Goal: Task Accomplishment & Management: Complete application form

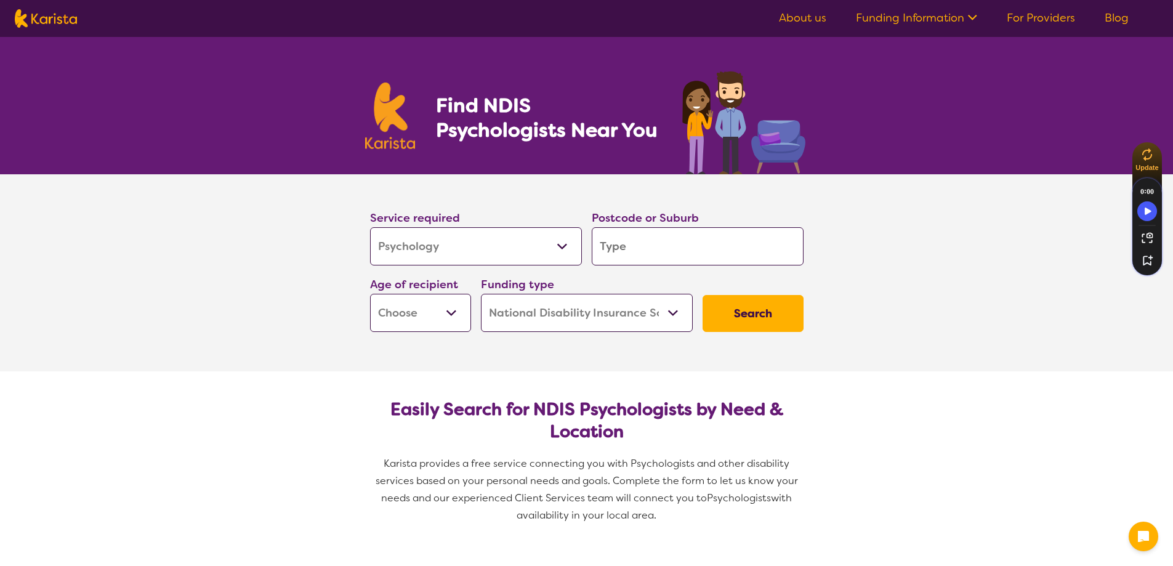
select select "Psychology"
select select "NDIS"
select select "Psychology"
select select "NDIS"
click at [664, 252] on input "search" at bounding box center [698, 246] width 212 height 38
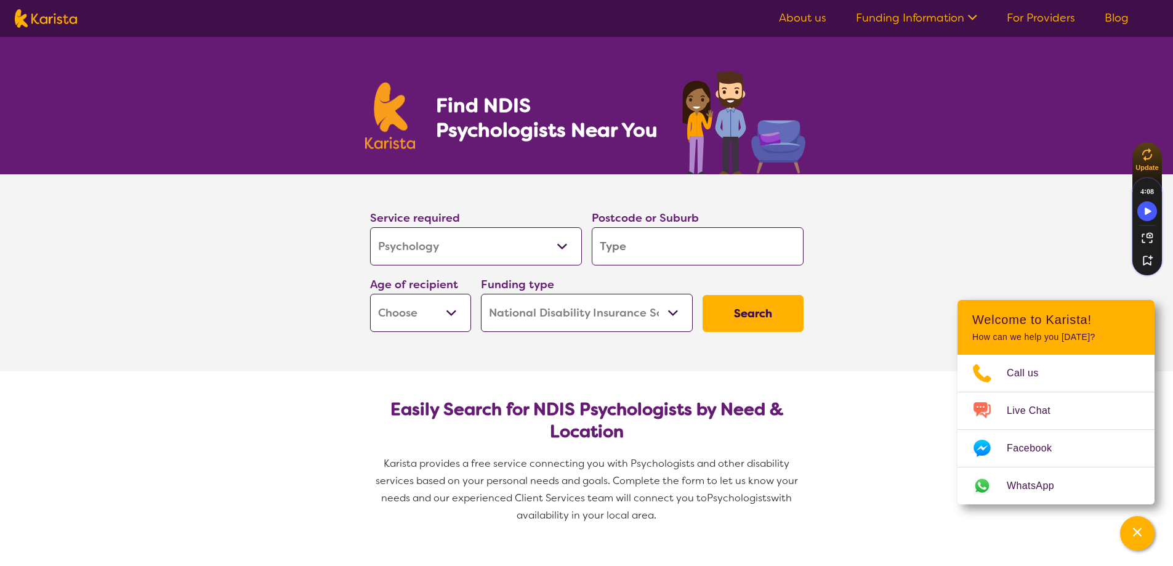
type input "2615"
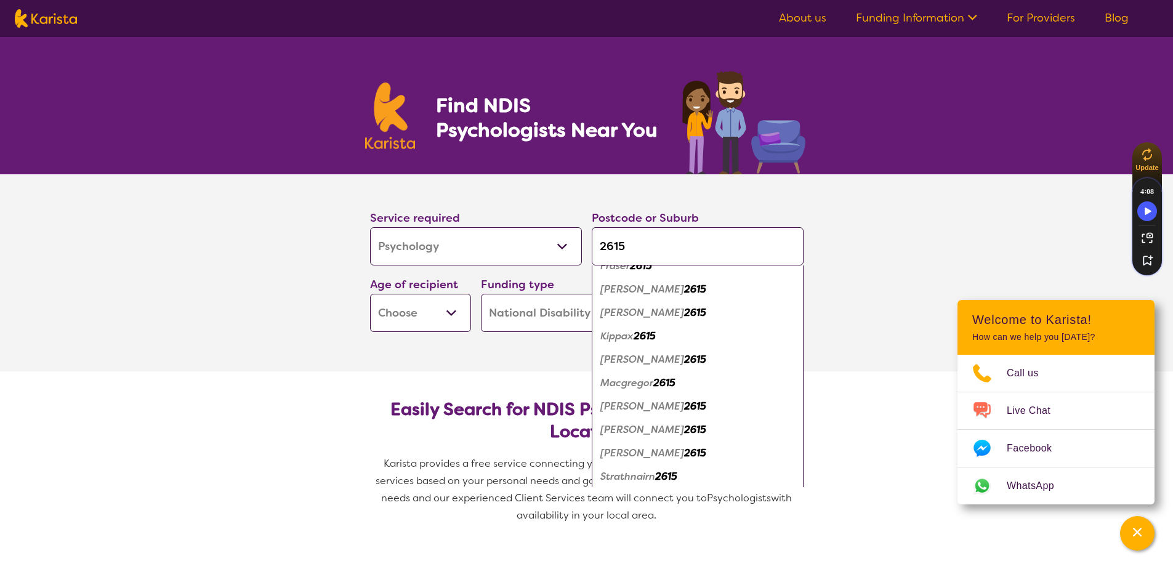
scroll to position [113, 0]
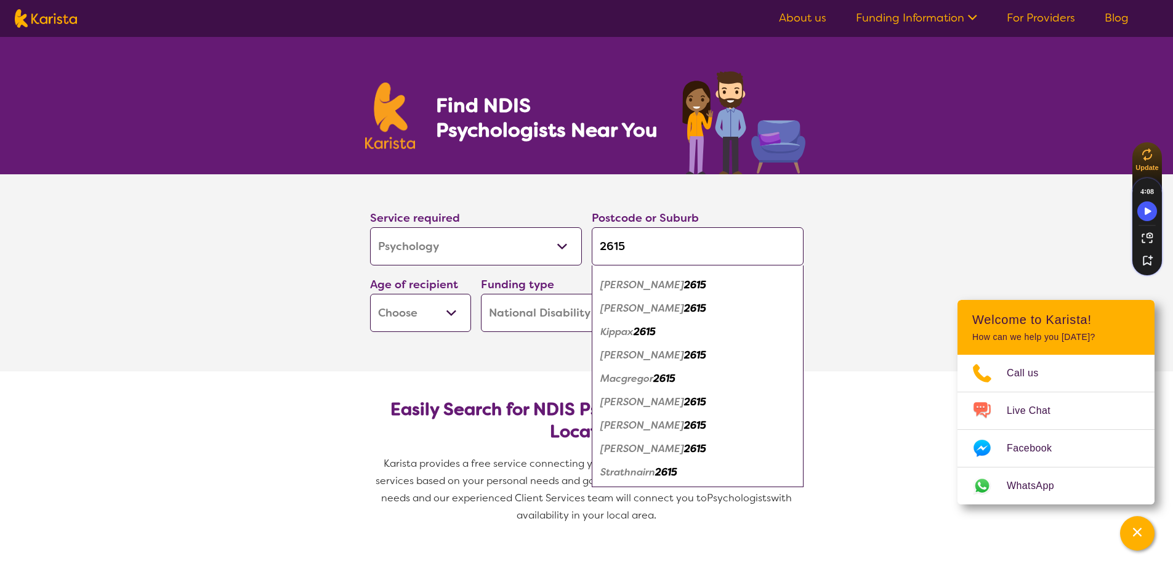
click at [684, 430] on em "2615" at bounding box center [695, 425] width 22 height 13
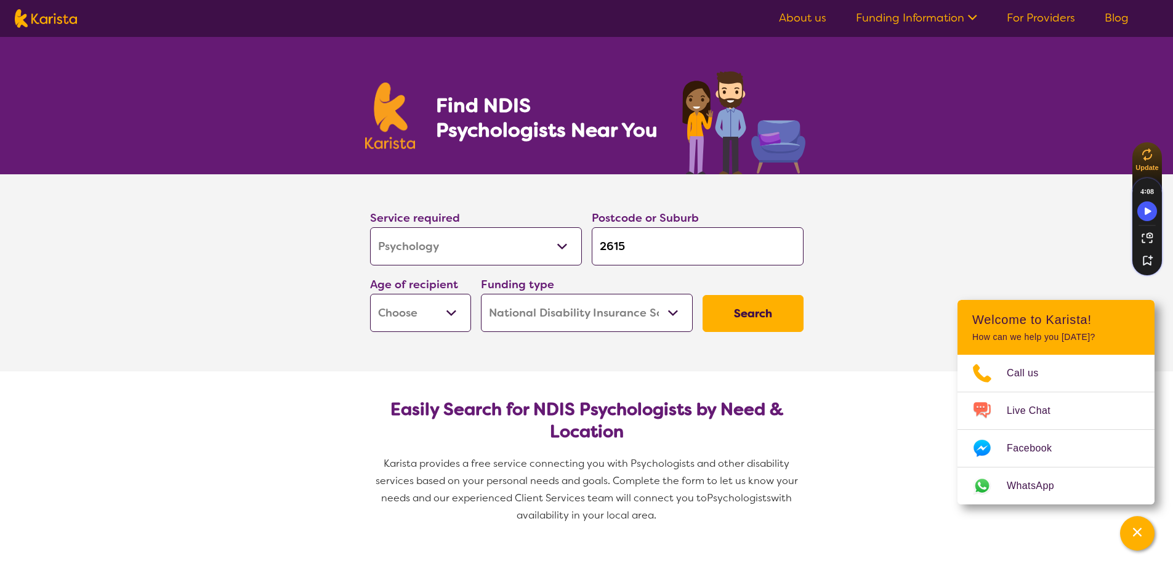
scroll to position [0, 0]
click at [457, 313] on select "Early Childhood - 0 to 9 Child - 10 to 11 Adolescent - 12 to 17 Adult - 18 to 6…" at bounding box center [420, 313] width 101 height 38
select select "AD"
click at [370, 294] on select "Early Childhood - 0 to 9 Child - 10 to 11 Adolescent - 12 to 17 Adult - 18 to 6…" at bounding box center [420, 313] width 101 height 38
select select "AD"
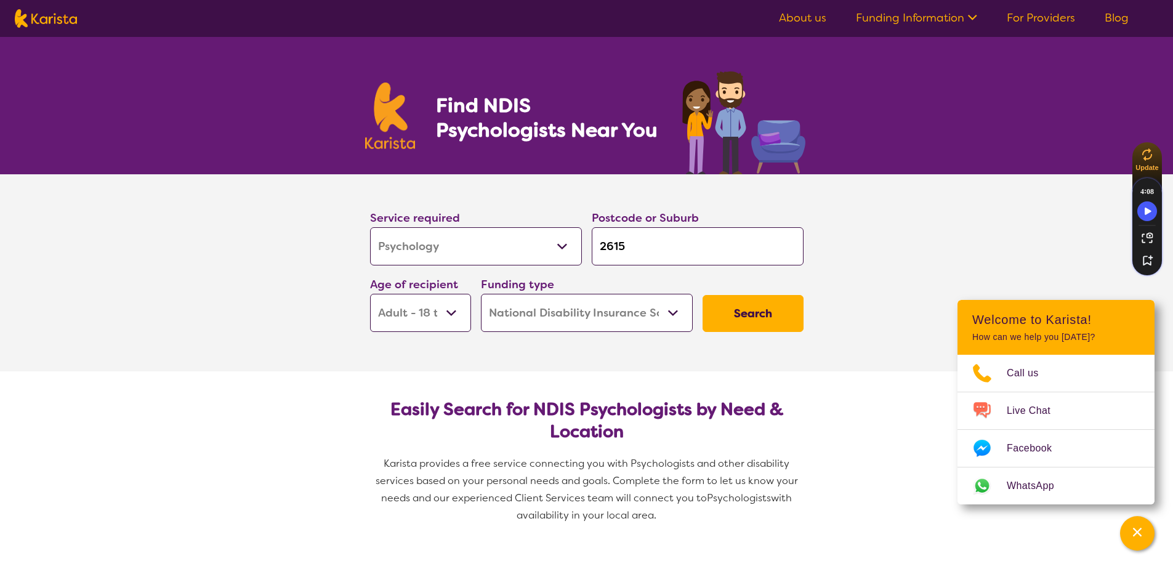
click at [784, 319] on button "Search" at bounding box center [752, 313] width 101 height 37
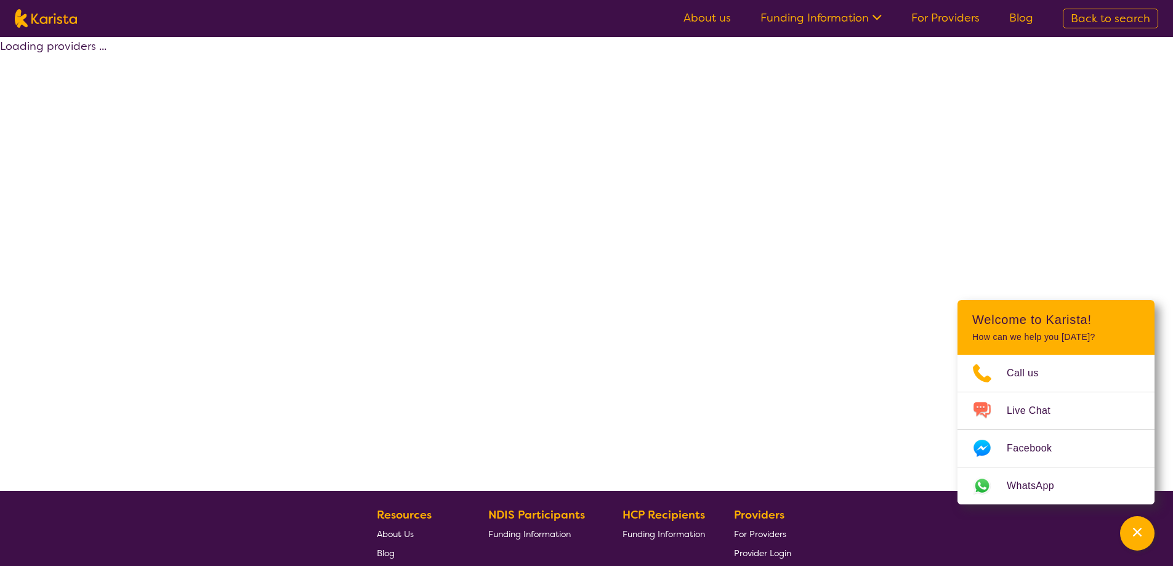
select select "by_score"
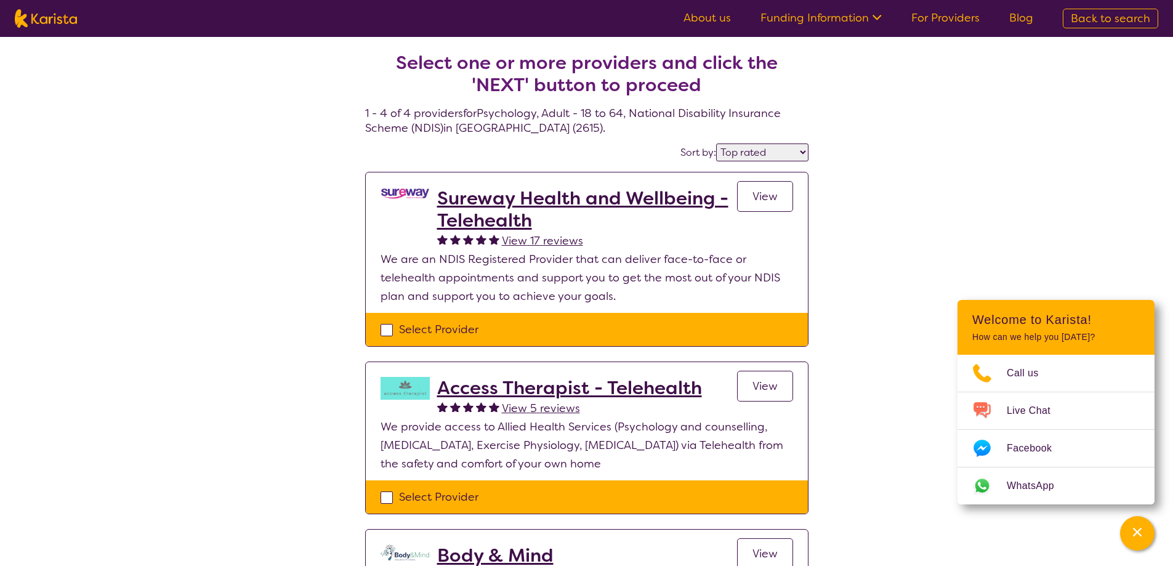
click at [745, 198] on link "View" at bounding box center [765, 196] width 56 height 31
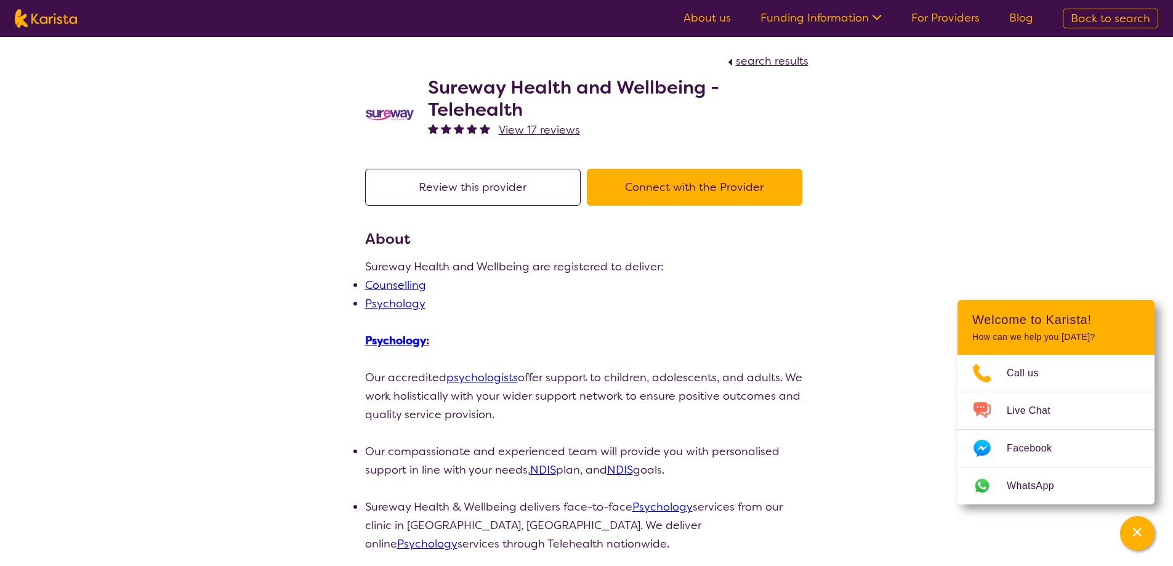
click at [677, 173] on button "Connect with the Provider" at bounding box center [694, 187] width 215 height 37
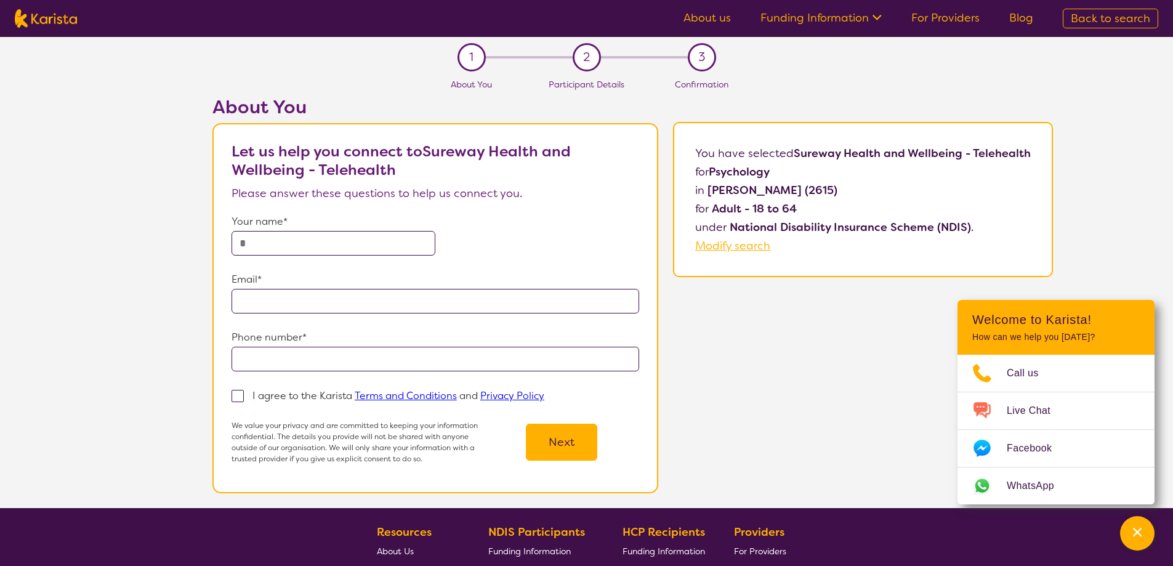
click at [343, 238] on input "text" at bounding box center [333, 243] width 204 height 25
type input "**********"
click at [299, 400] on p "I agree to the Karista Terms and Conditions and Privacy Policy" at bounding box center [398, 395] width 292 height 13
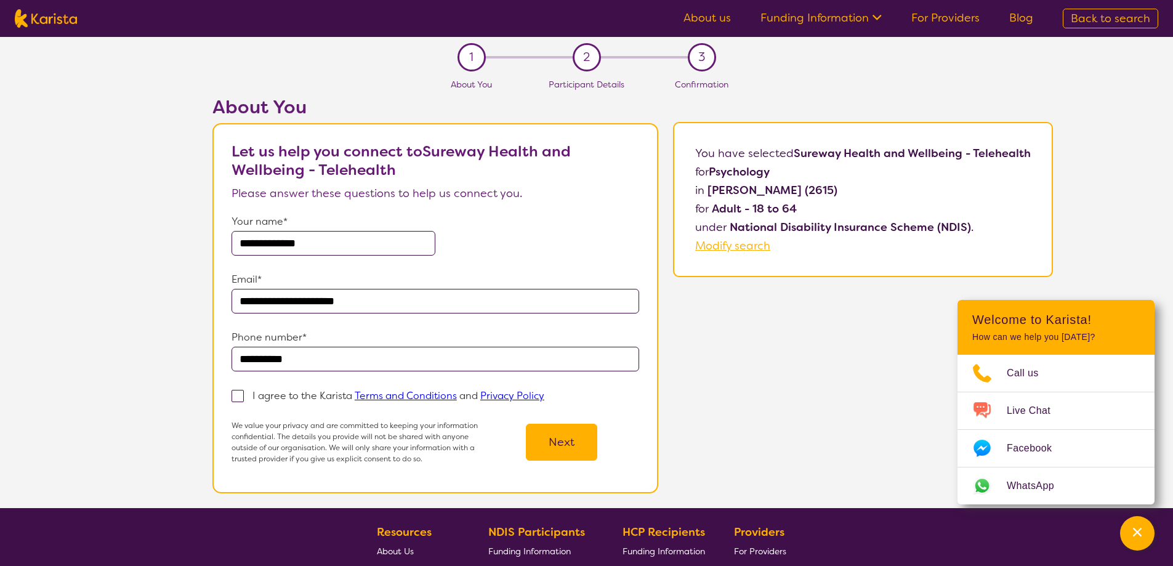
click at [544, 399] on input "I agree to the Karista Terms and Conditions and Privacy Policy" at bounding box center [548, 395] width 8 height 8
checkbox input "true"
click at [572, 457] on button "Next" at bounding box center [561, 442] width 71 height 37
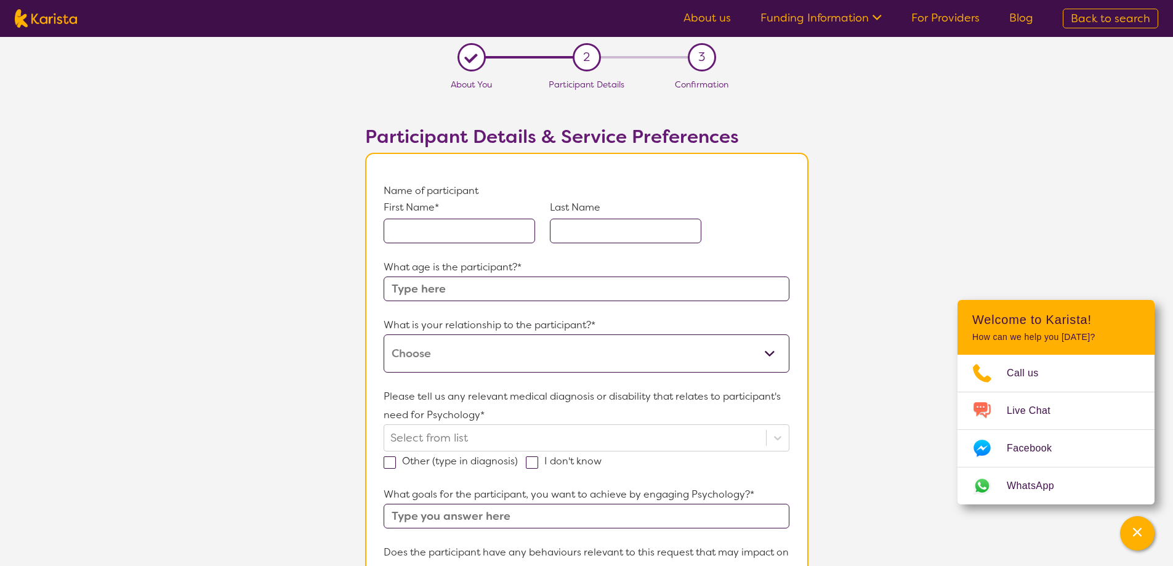
click at [465, 221] on input "text" at bounding box center [459, 231] width 151 height 25
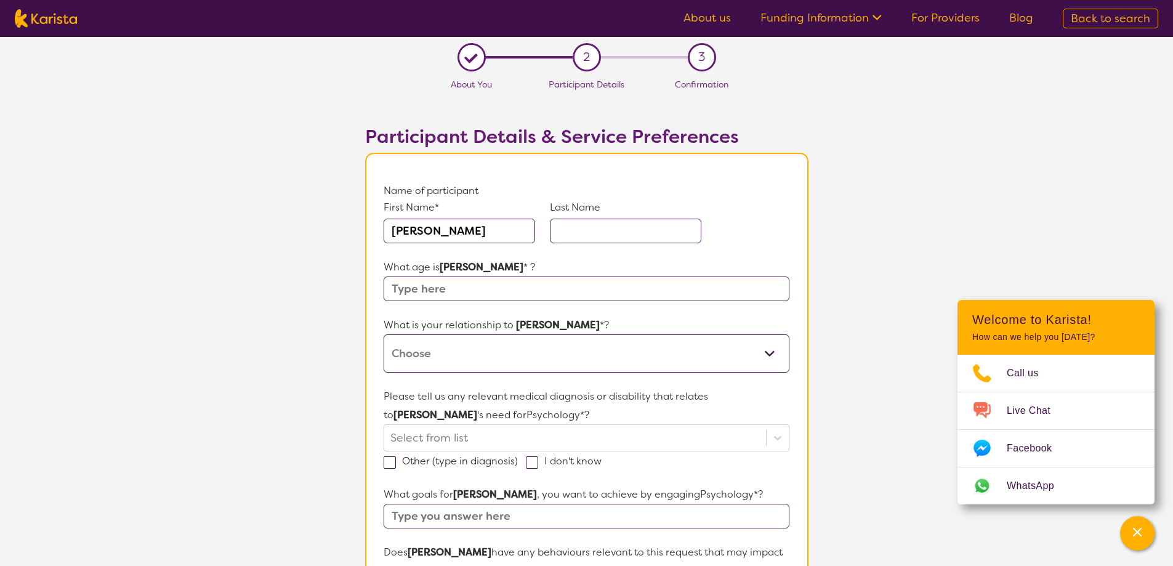
type input "[PERSON_NAME]"
click at [635, 223] on input "text" at bounding box center [625, 231] width 151 height 25
type input "[PERSON_NAME]"
click at [554, 294] on input "text" at bounding box center [586, 288] width 405 height 25
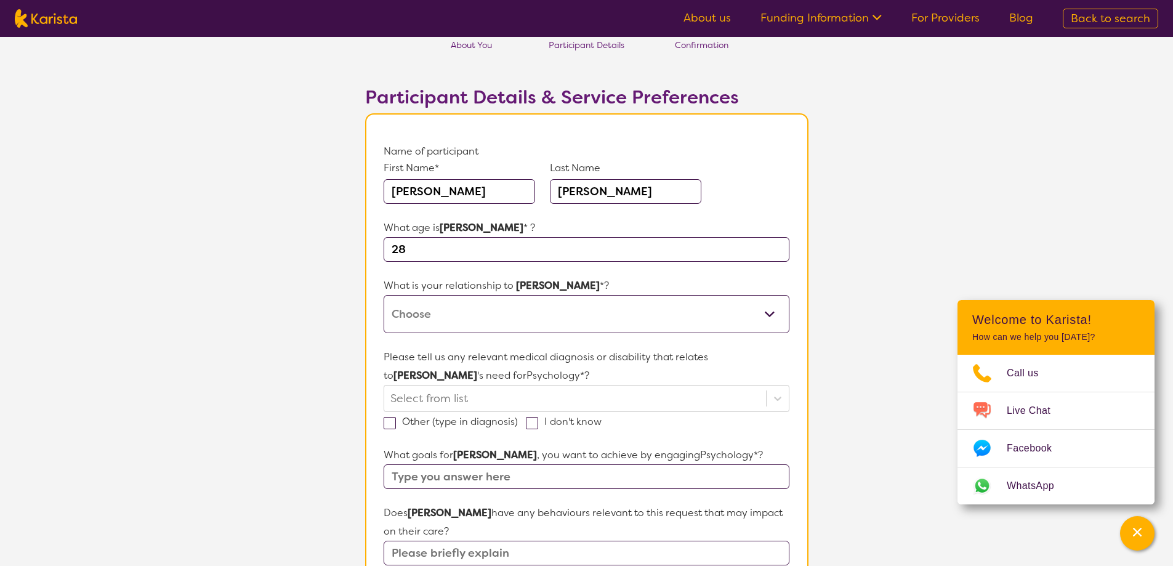
scroll to position [62, 0]
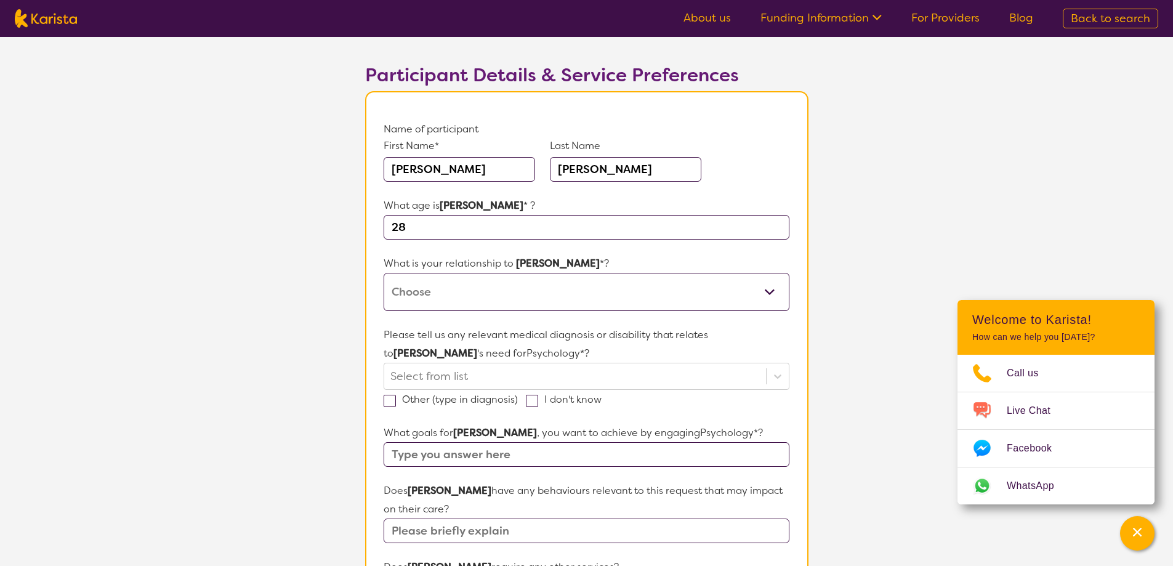
type input "28"
click at [557, 293] on select "This request is for myself I am their parent I am their child I am their spouse…" at bounding box center [586, 292] width 405 height 38
select select "This request is for myself"
click at [384, 273] on select "This request is for myself I am their parent I am their child I am their spouse…" at bounding box center [586, 292] width 405 height 38
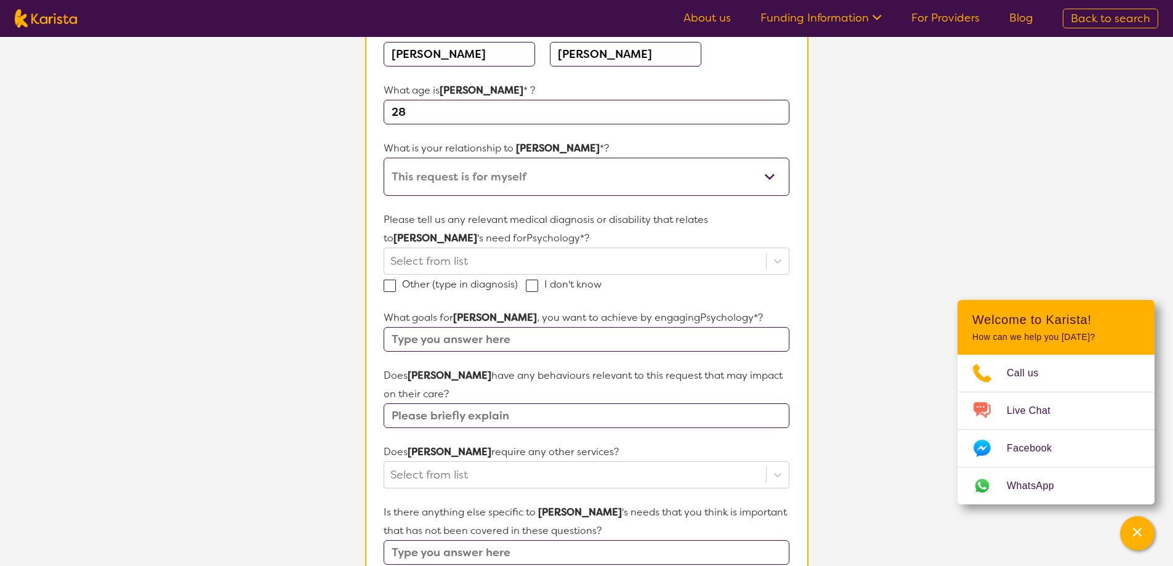
scroll to position [185, 0]
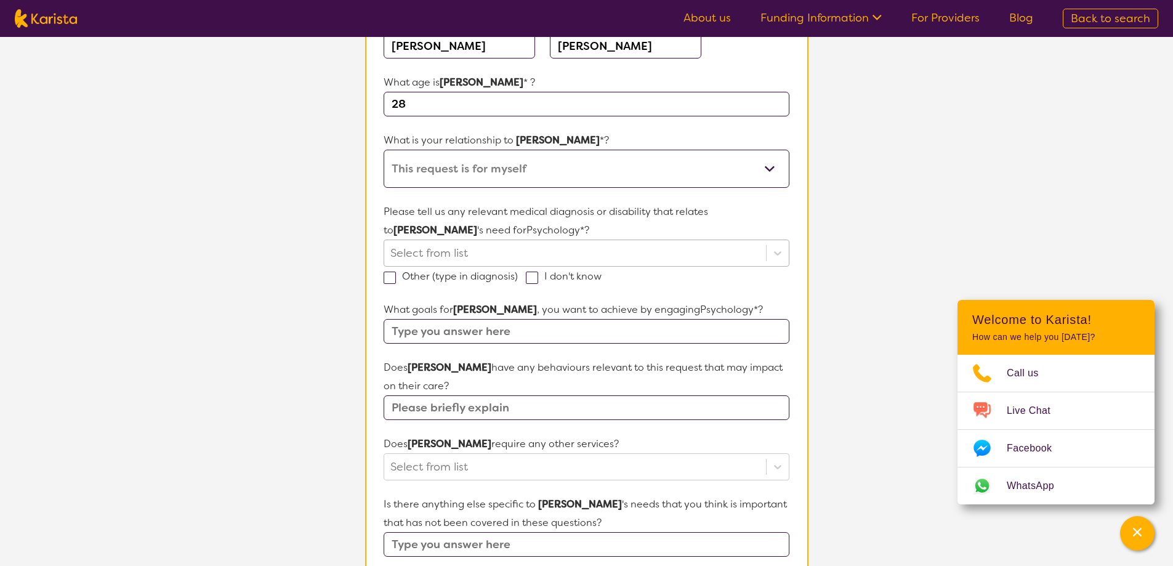
click at [622, 249] on div at bounding box center [574, 253] width 369 height 21
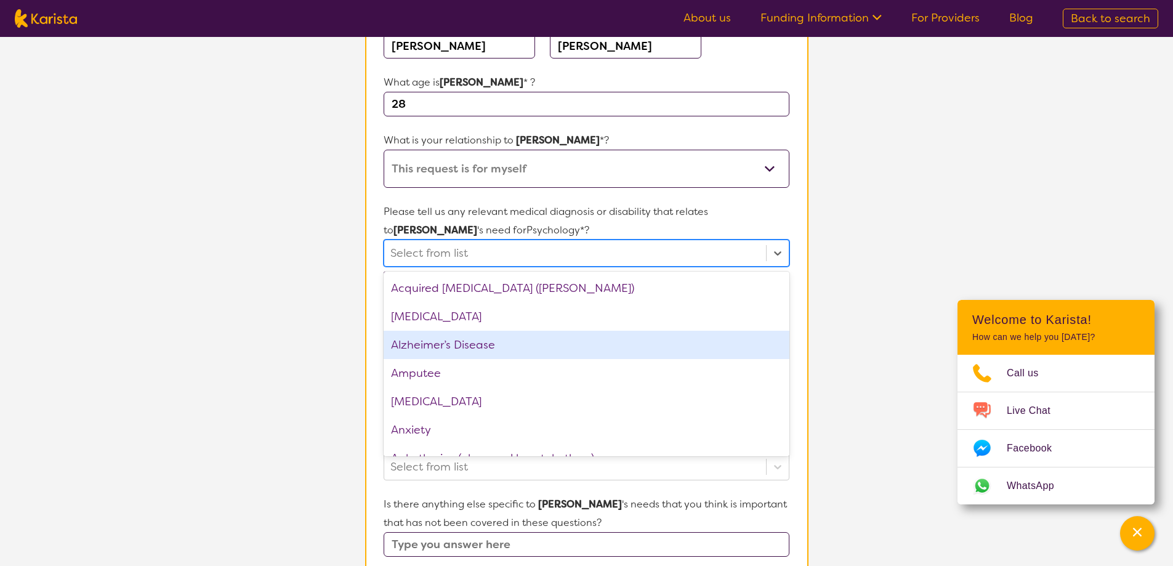
scroll to position [62, 0]
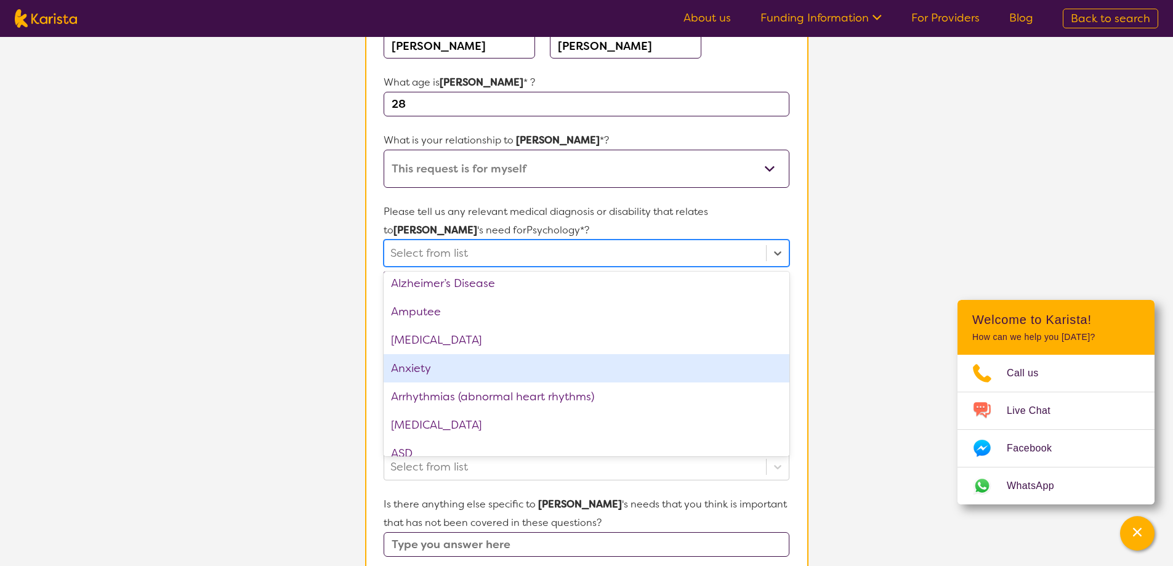
click at [484, 368] on div "Anxiety" at bounding box center [586, 368] width 405 height 28
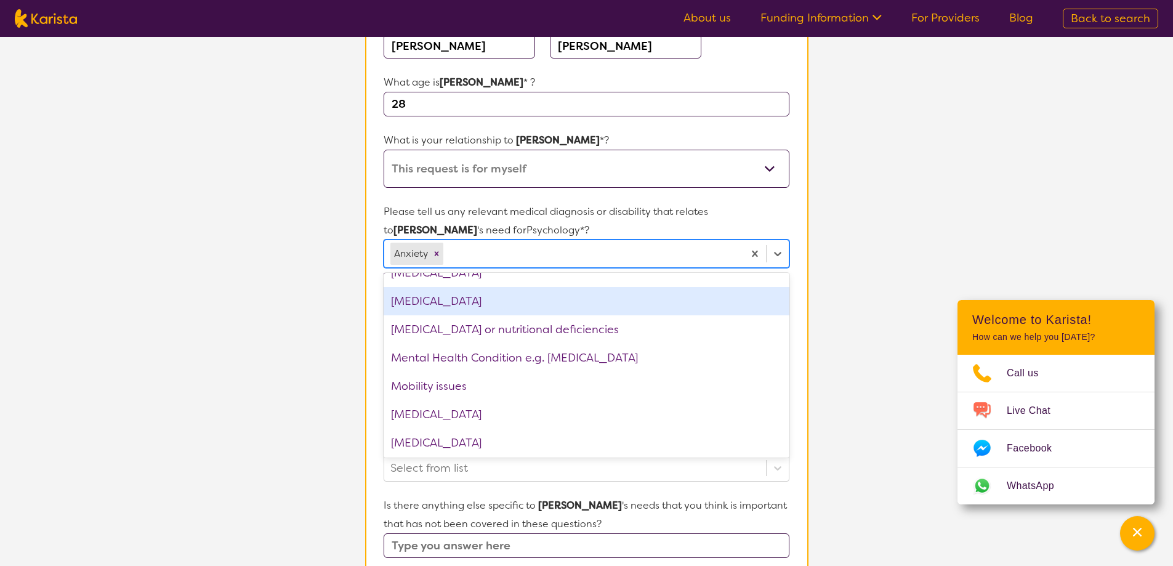
scroll to position [1170, 0]
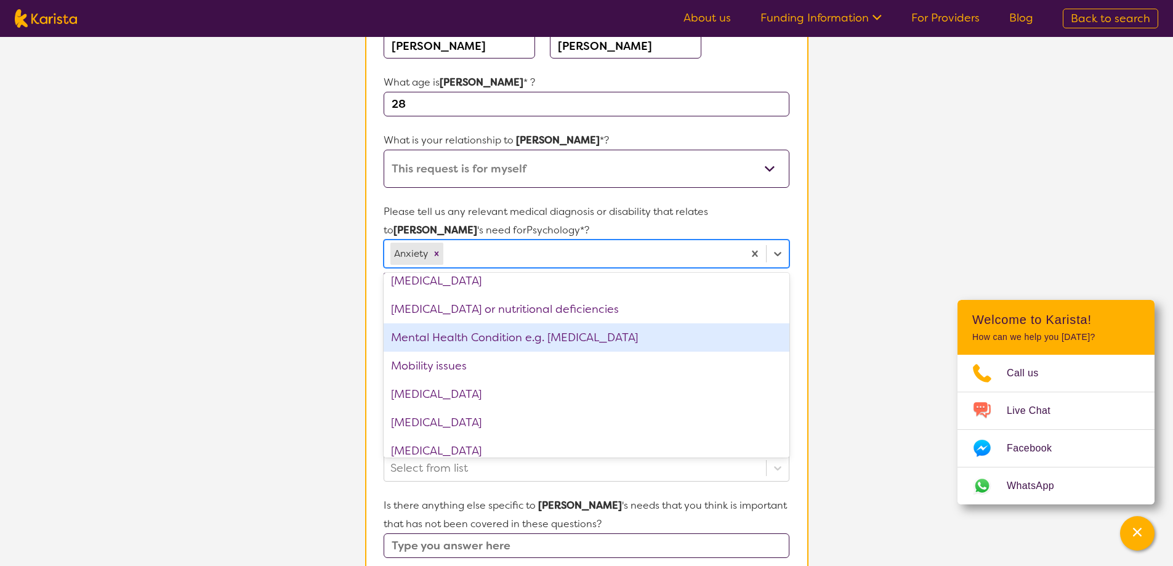
click at [495, 340] on div "Mental Health Condition e.g. [MEDICAL_DATA]" at bounding box center [586, 337] width 405 height 28
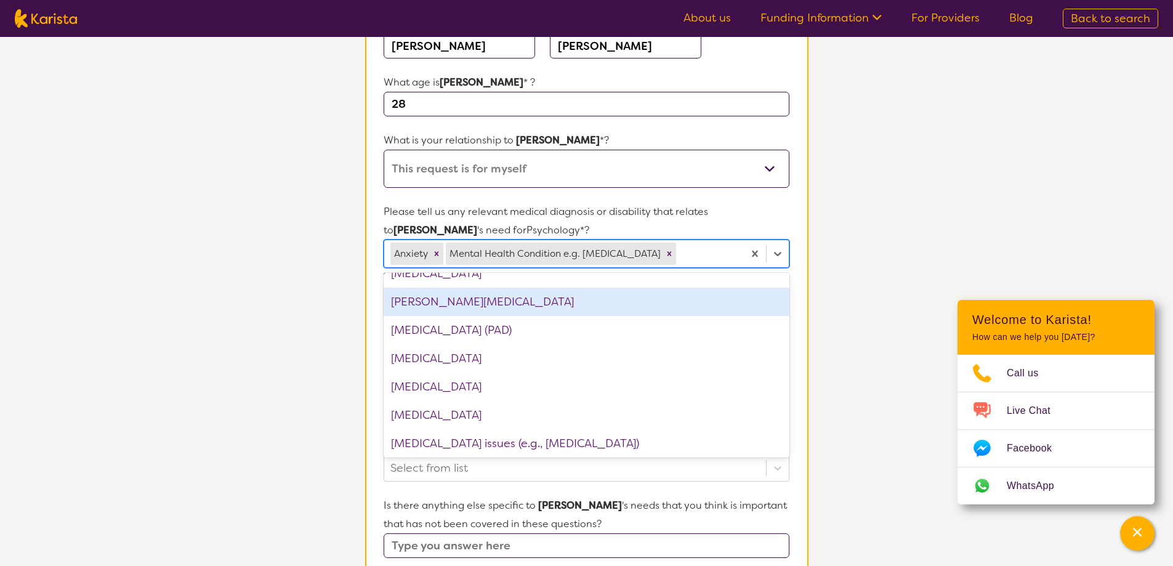
scroll to position [1478, 0]
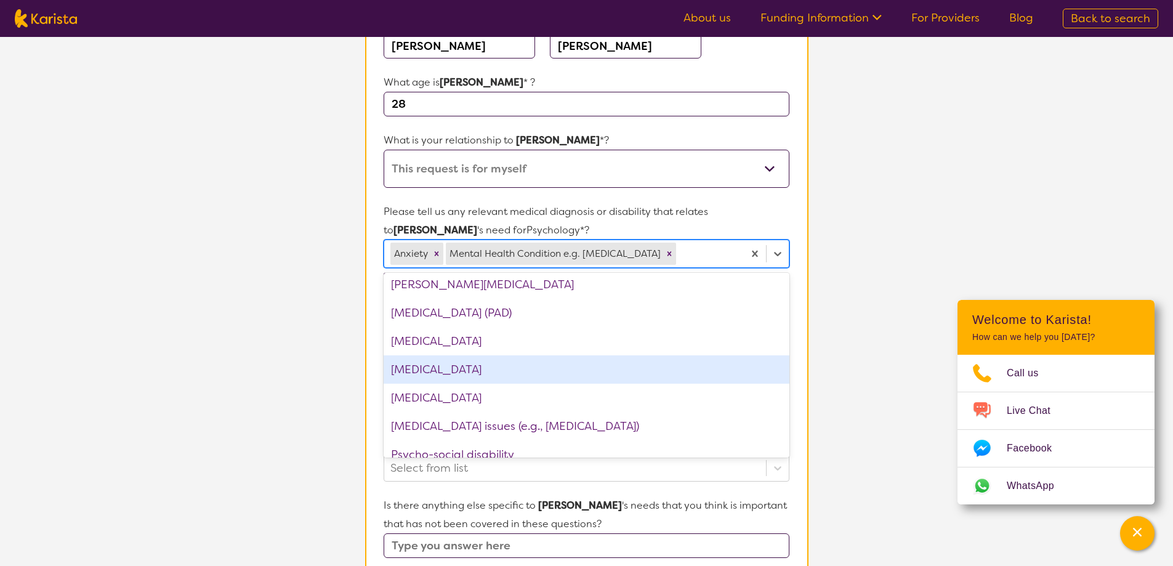
click at [449, 371] on div "[MEDICAL_DATA]" at bounding box center [586, 369] width 405 height 28
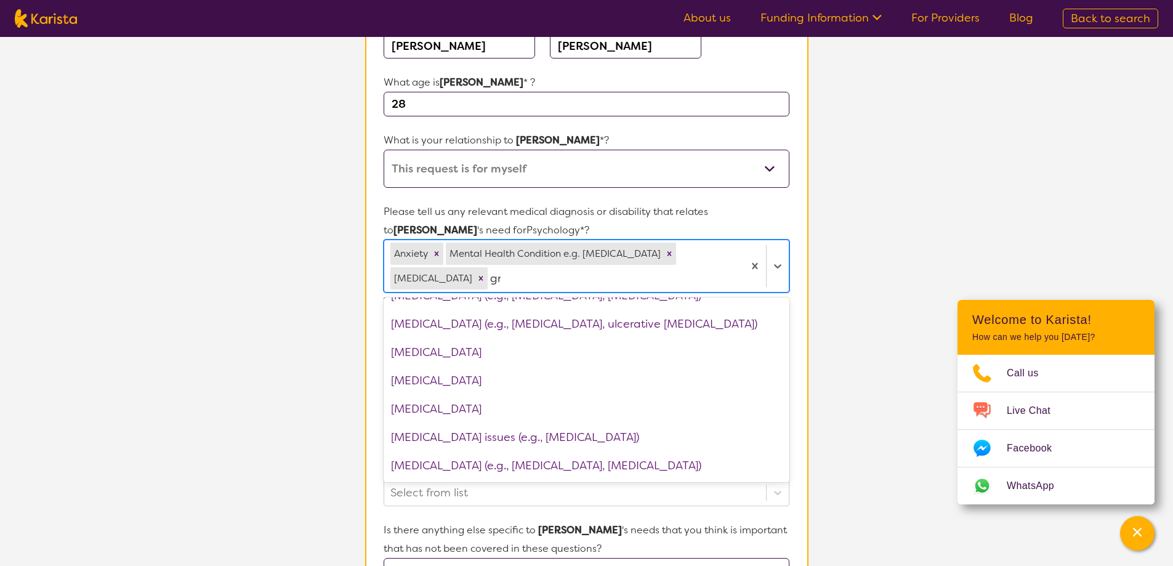
scroll to position [0, 0]
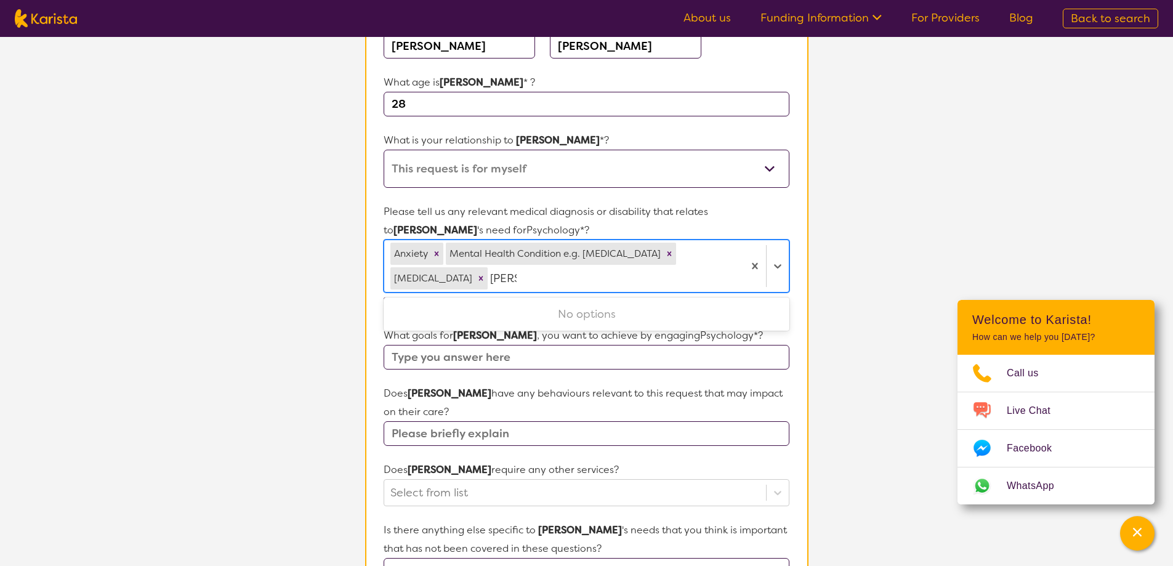
type input "[PERSON_NAME]"
click at [884, 298] on section "L About You 2 Participant Details 3 Confirmation Participant Details & Service …" at bounding box center [586, 407] width 1173 height 1111
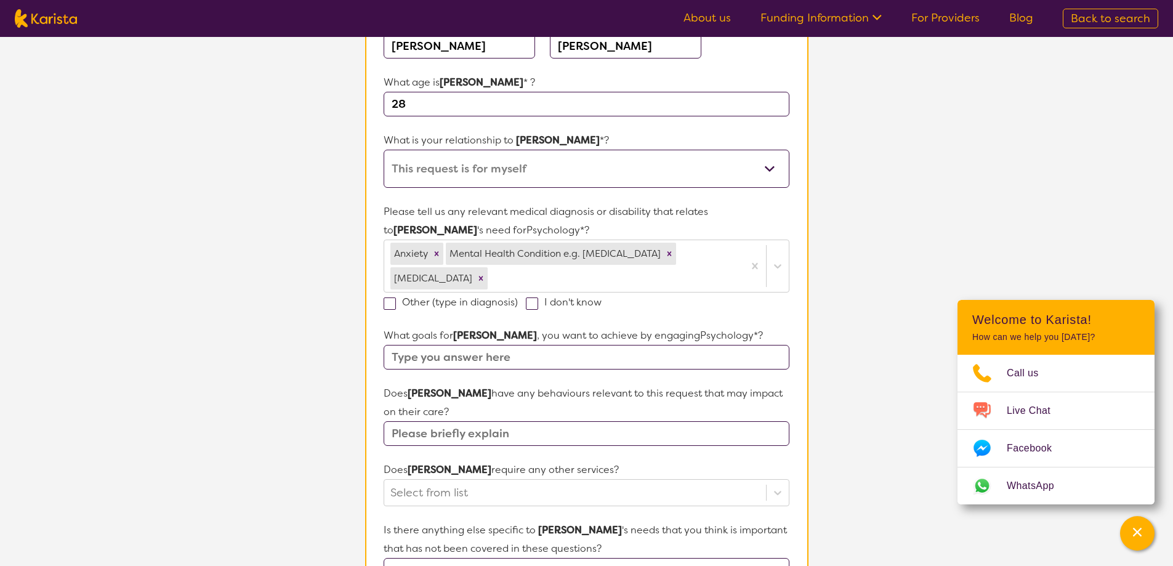
click at [439, 304] on label "Other (type in diagnosis)" at bounding box center [455, 302] width 142 height 13
click at [518, 304] on input "Other (type in diagnosis)" at bounding box center [522, 301] width 8 height 8
checkbox input "true"
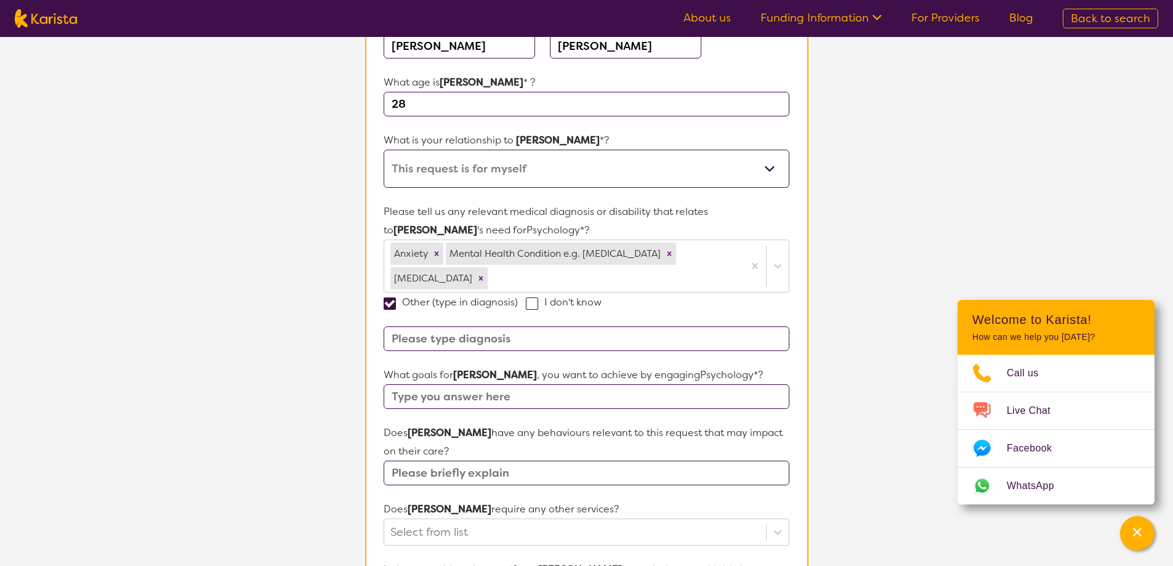
click at [449, 336] on input at bounding box center [586, 338] width 405 height 25
type input "En"
drag, startPoint x: 426, startPoint y: 339, endPoint x: 412, endPoint y: 342, distance: 14.5
click at [412, 342] on input "En" at bounding box center [586, 338] width 405 height 25
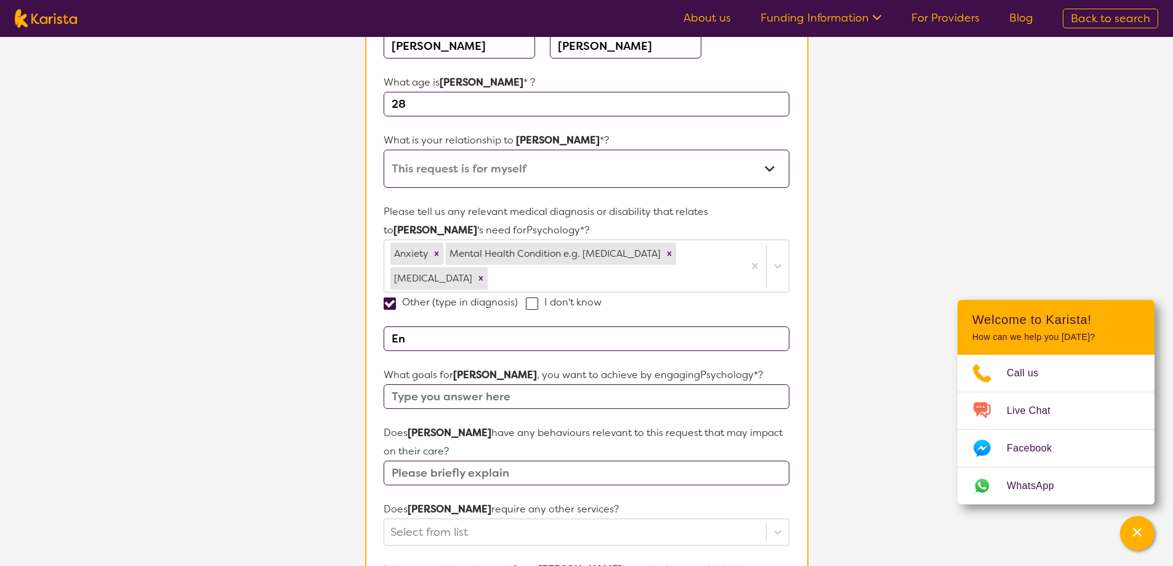
click at [412, 342] on input "En" at bounding box center [586, 338] width 405 height 25
type input "V"
paste input "[PERSON_NAME][MEDICAL_DATA]"
click at [552, 344] on input "[PERSON_NAME][MEDICAL_DATA]," at bounding box center [586, 338] width 405 height 25
paste input "[MEDICAL_DATA]"
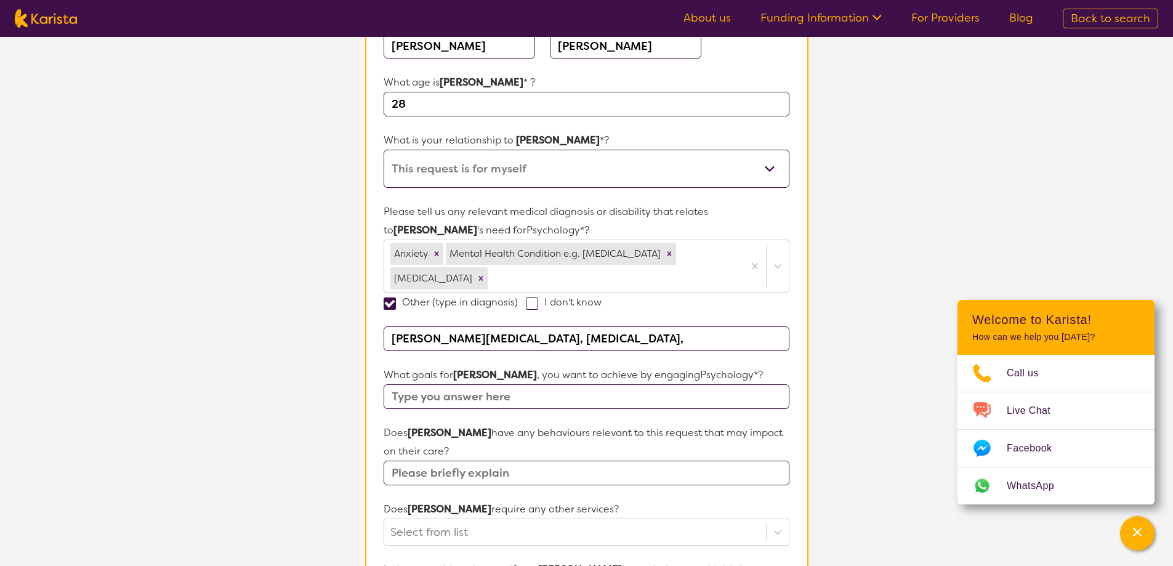
click at [625, 337] on input "[PERSON_NAME][MEDICAL_DATA], [MEDICAL_DATA]," at bounding box center [586, 338] width 405 height 25
paste input "[MEDICAL_DATA]"
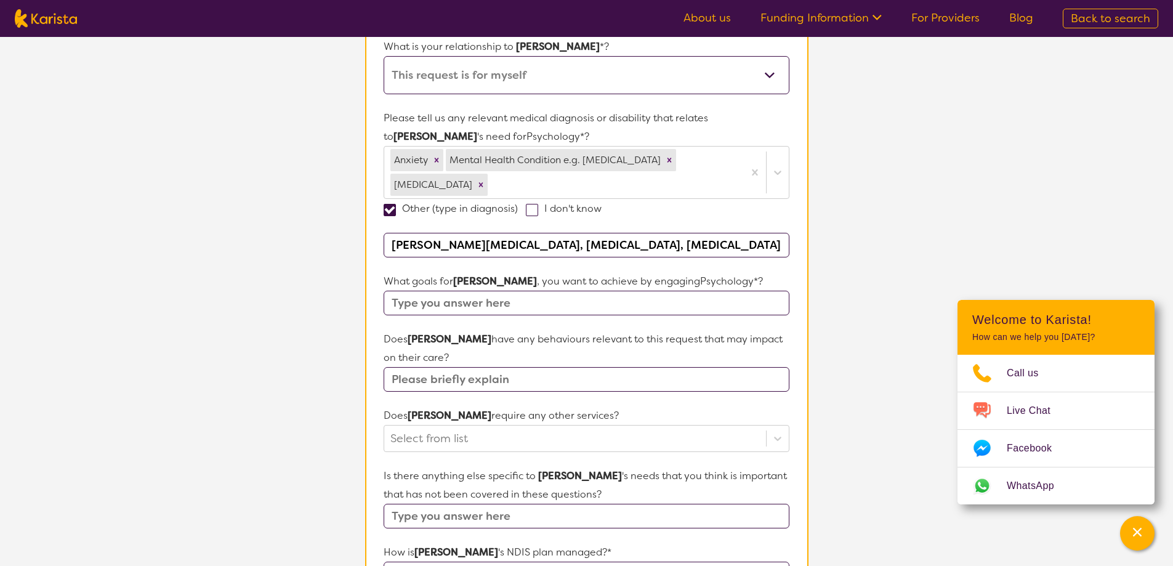
scroll to position [308, 0]
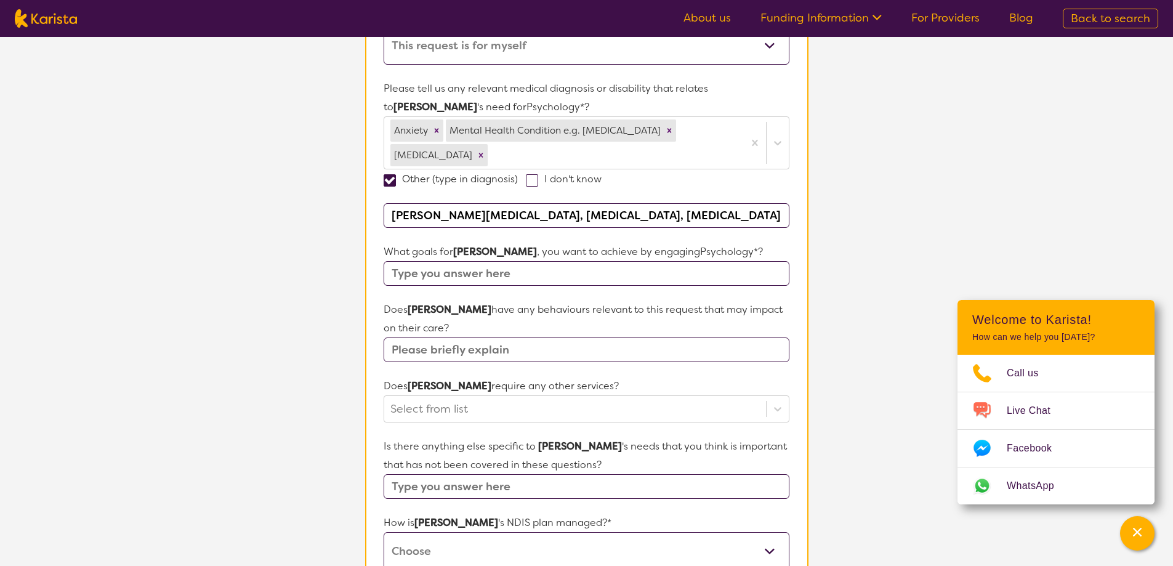
type input "[PERSON_NAME][MEDICAL_DATA], [MEDICAL_DATA], [MEDICAL_DATA]"
click at [549, 276] on input "text" at bounding box center [586, 273] width 405 height 25
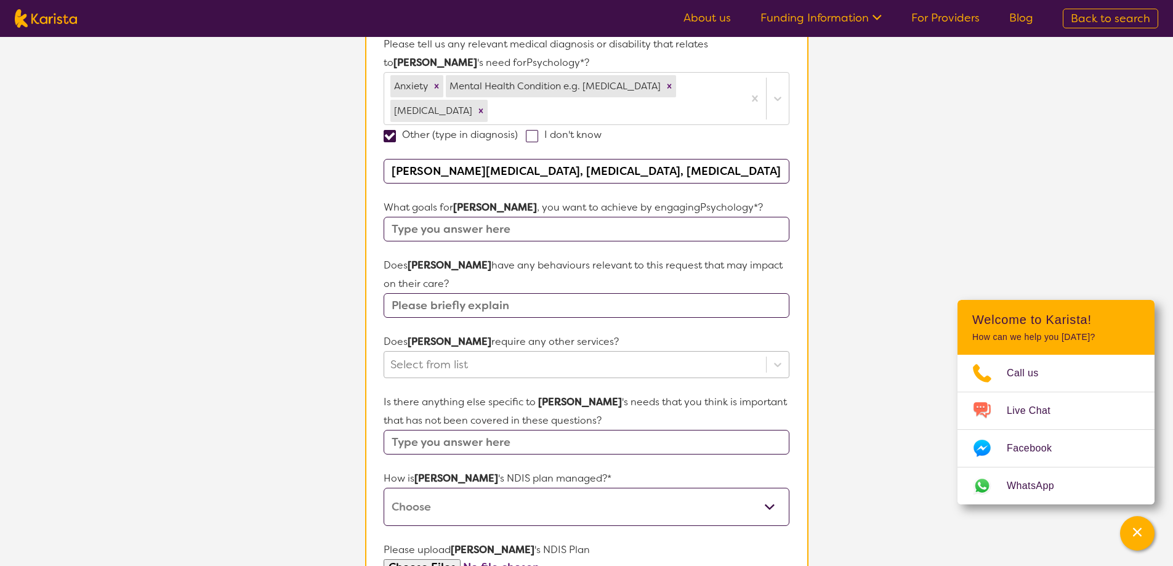
click at [646, 378] on div "Select from list" at bounding box center [586, 364] width 405 height 27
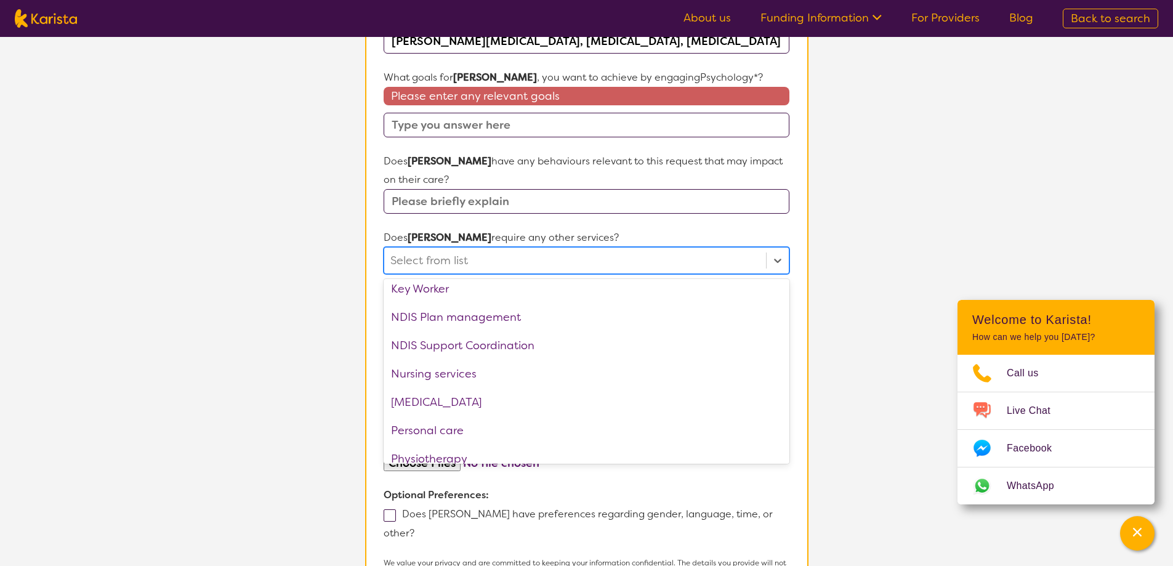
scroll to position [246, 0]
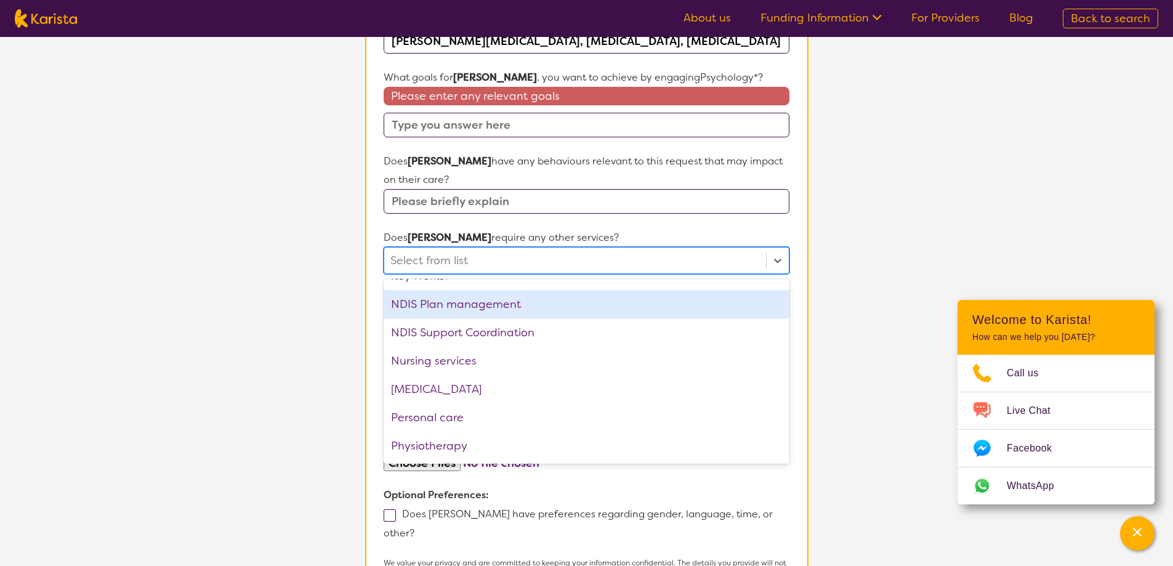
click at [509, 316] on div "NDIS Plan management" at bounding box center [586, 304] width 405 height 28
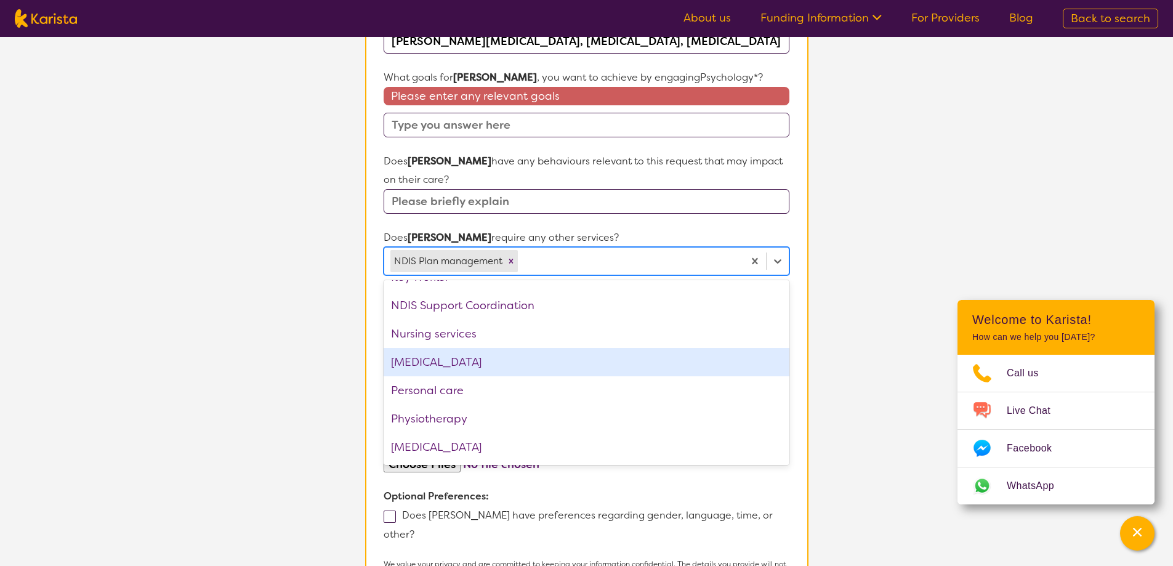
click at [551, 357] on div "[MEDICAL_DATA]" at bounding box center [586, 362] width 405 height 28
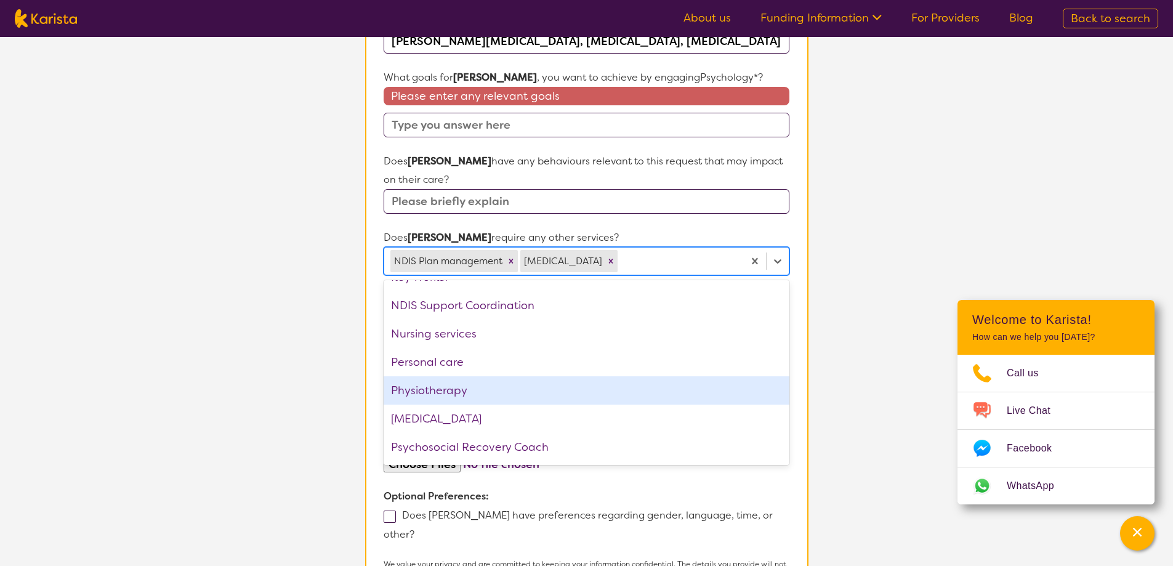
click at [507, 396] on div "Physiotherapy" at bounding box center [586, 390] width 405 height 28
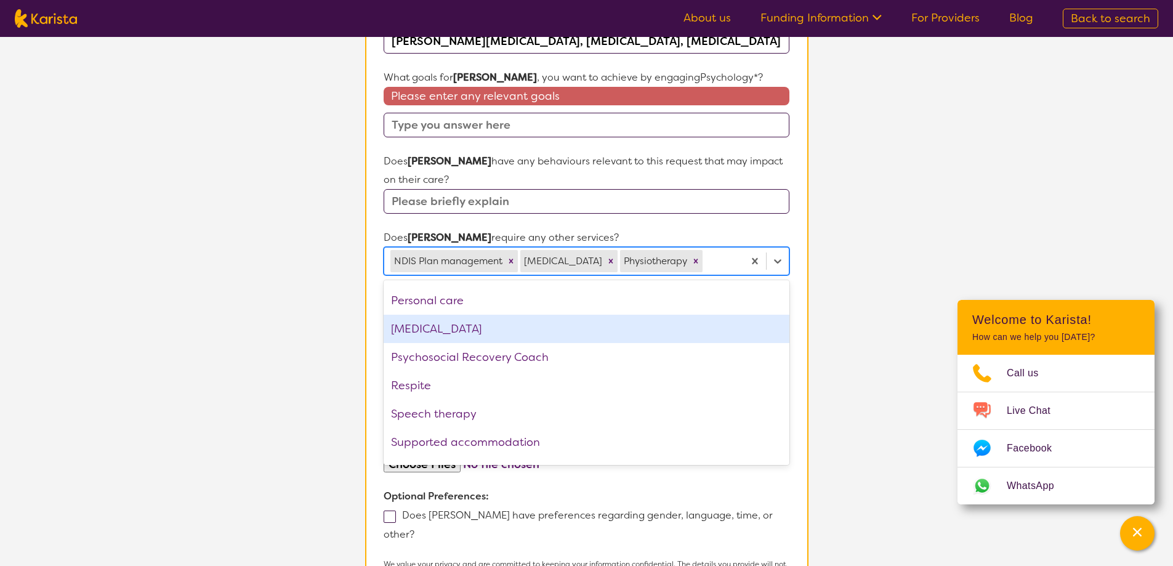
scroll to position [330, 0]
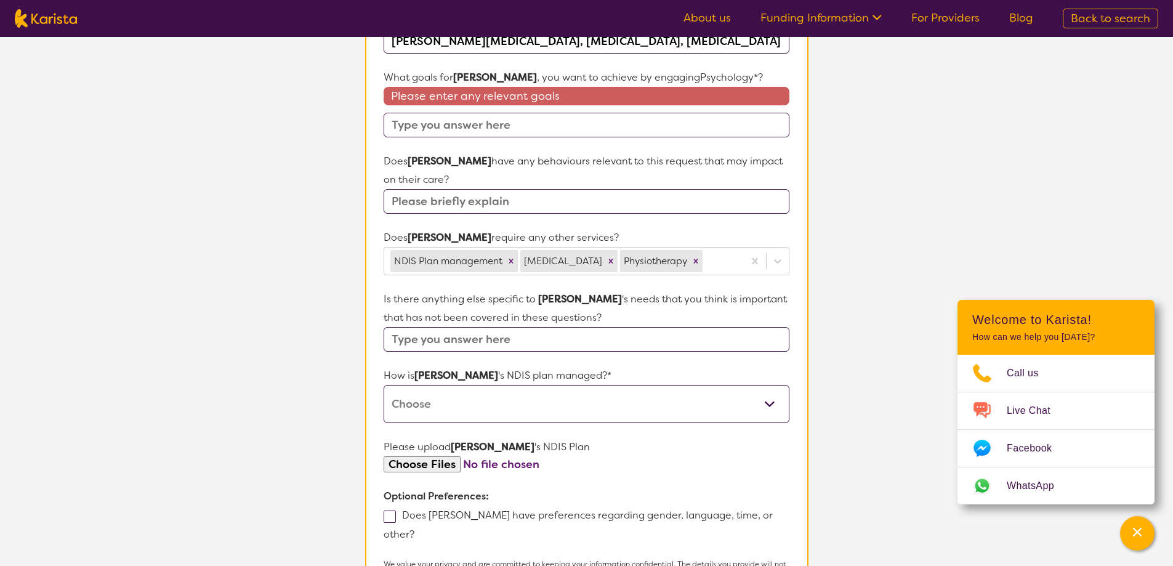
click at [894, 298] on section "L About You 2 Participant Details 3 Confirmation Participant Details & Service …" at bounding box center [586, 144] width 1173 height 1178
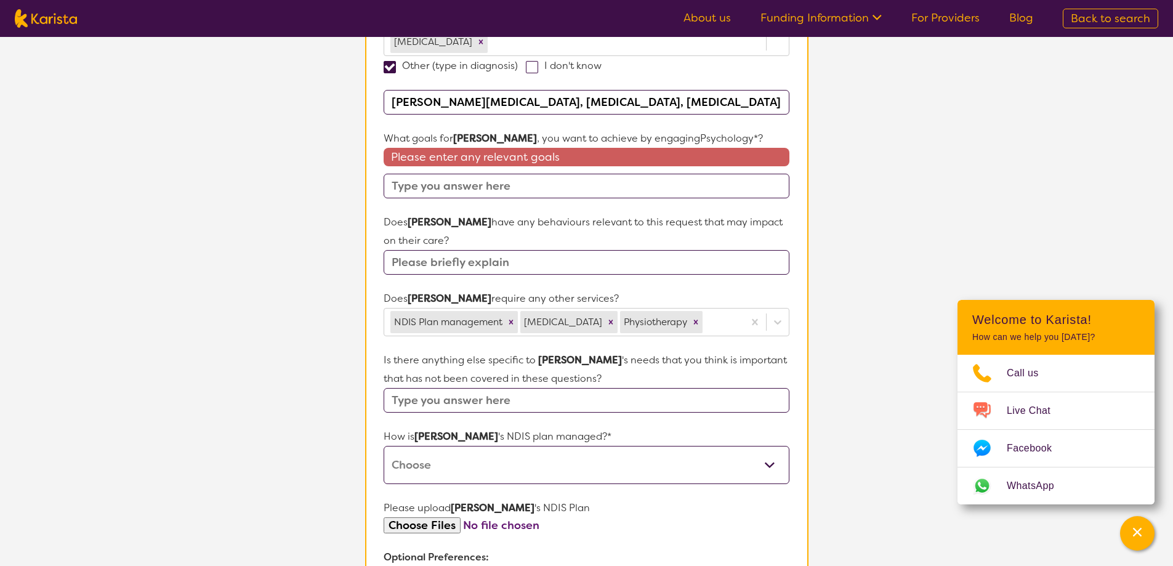
scroll to position [421, 0]
click at [578, 183] on input "text" at bounding box center [586, 186] width 405 height 25
click at [451, 178] on input "text" at bounding box center [586, 186] width 405 height 25
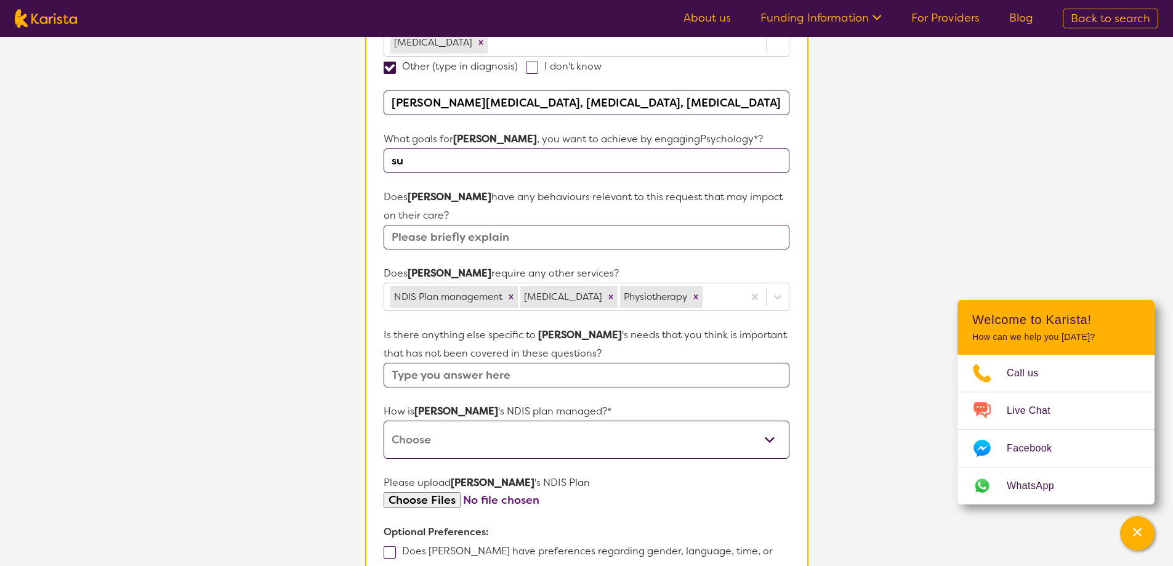
type input "s"
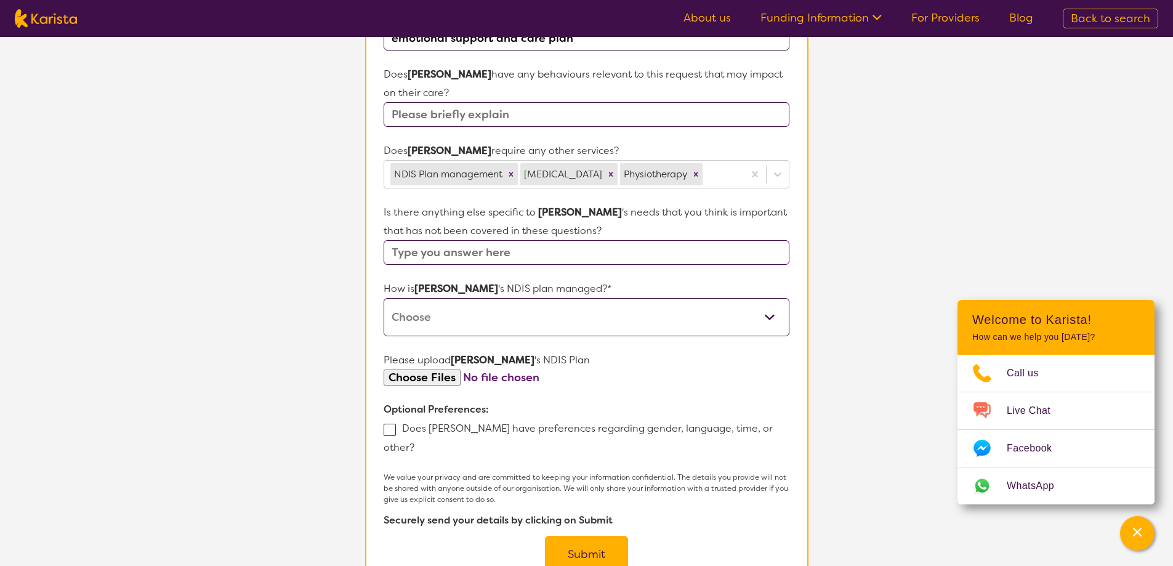
scroll to position [544, 0]
type input "emotional support and care plan"
click at [524, 249] on input "text" at bounding box center [586, 252] width 405 height 25
type input "I need help with grief"
click at [558, 317] on select "Self-managed NDIS plan Managed by a registered plan management provider (not th…" at bounding box center [586, 316] width 405 height 38
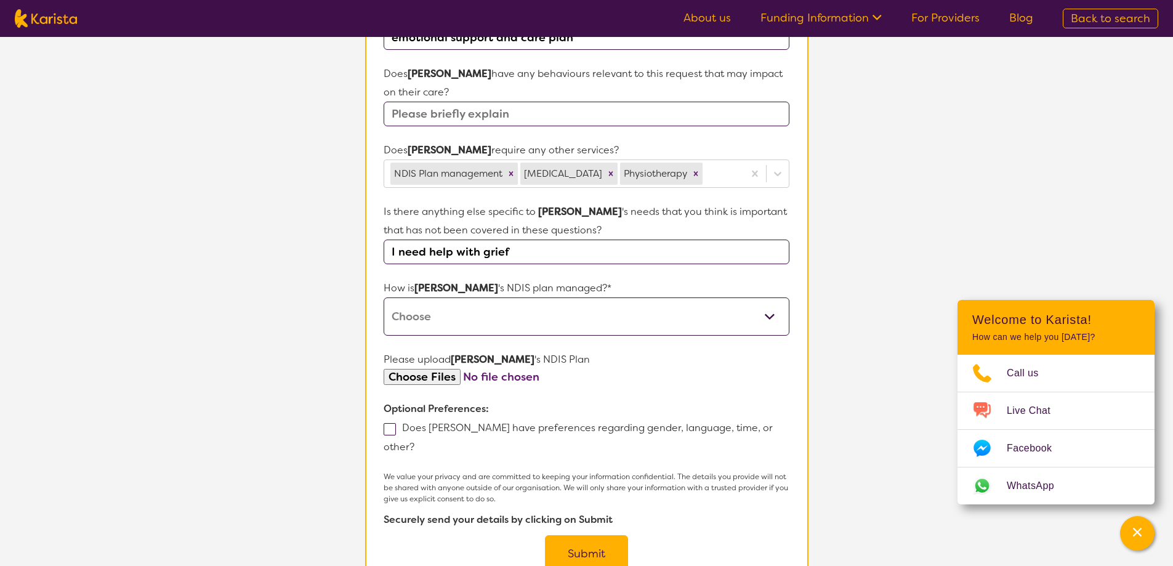
select select "Self Managed"
click at [384, 297] on select "Self-managed NDIS plan Managed by a registered plan management provider (not th…" at bounding box center [586, 316] width 405 height 38
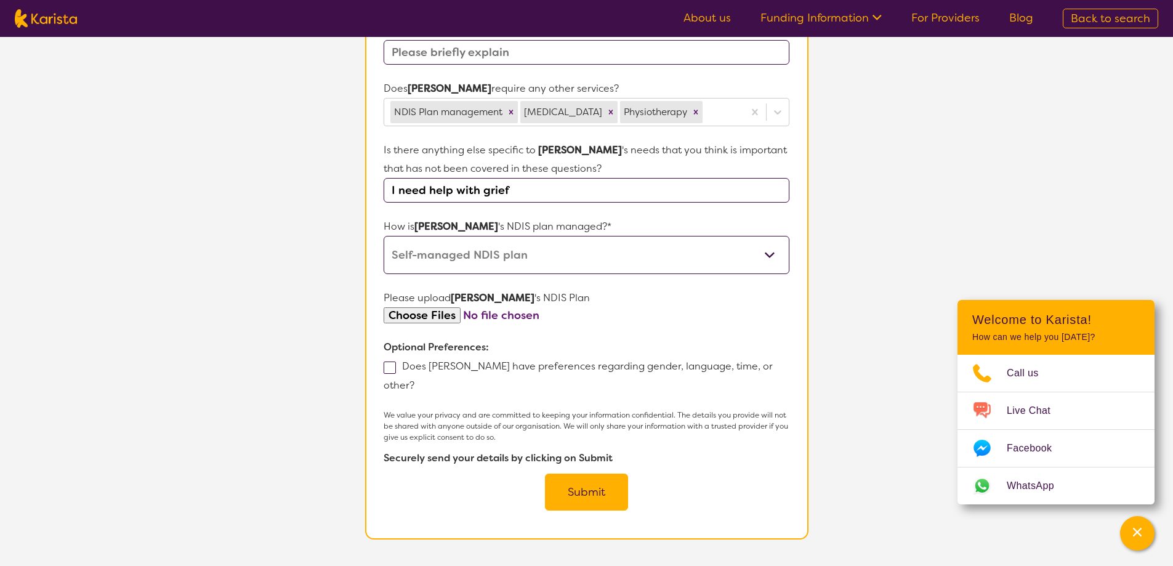
click at [432, 310] on input "file" at bounding box center [586, 315] width 405 height 17
type input "C:\fakepath\[PERSON_NAME] 2024.pdf"
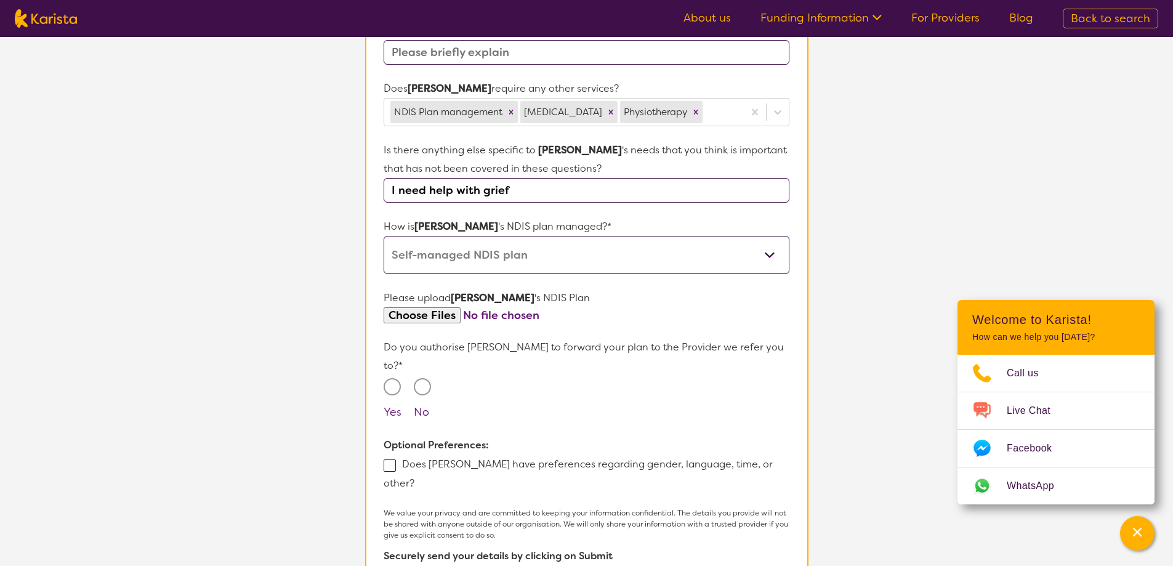
scroll to position [667, 0]
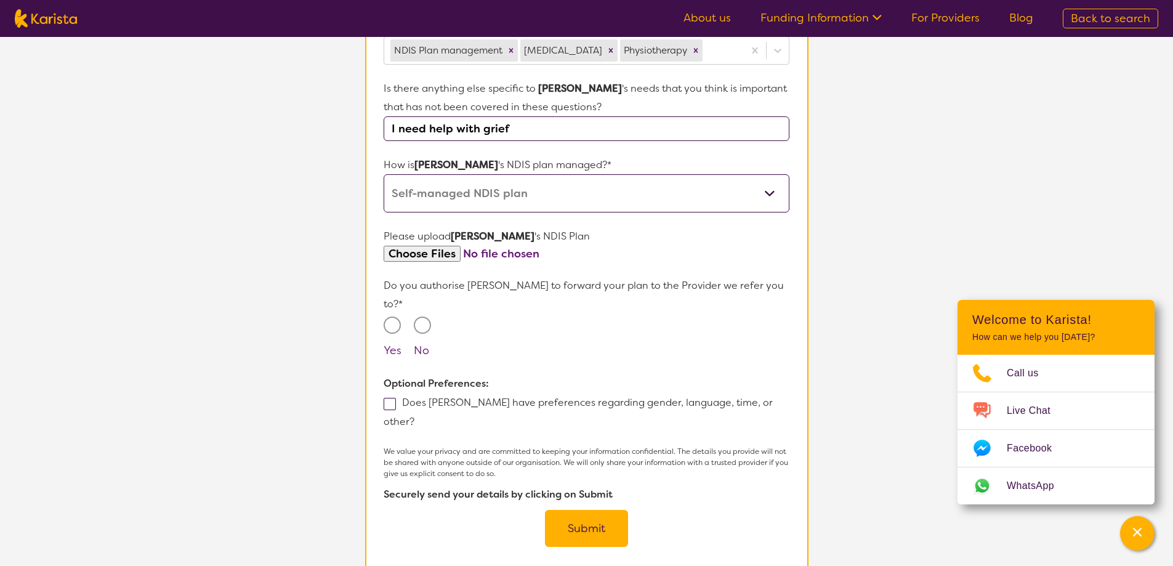
click at [398, 316] on input "Yes" at bounding box center [392, 324] width 17 height 17
radio input "true"
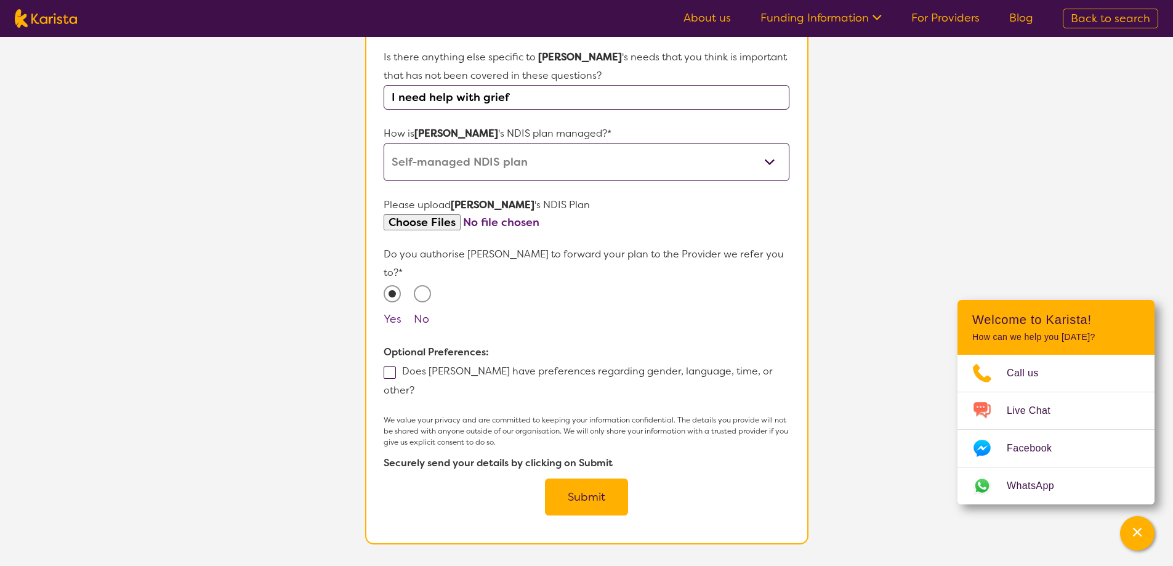
scroll to position [728, 0]
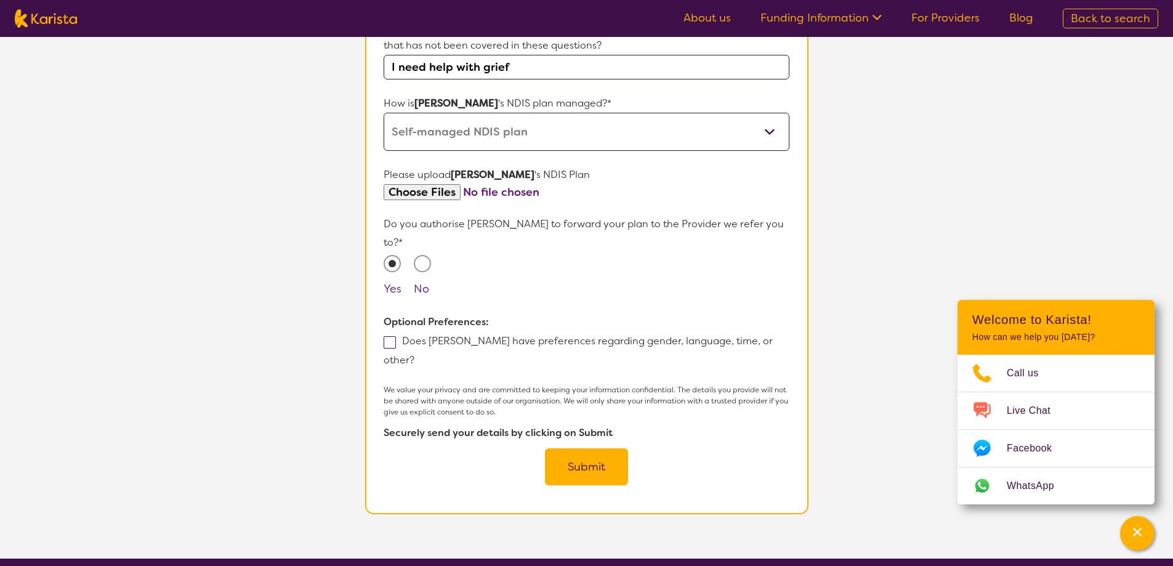
click at [595, 334] on label "Does [PERSON_NAME] have preferences regarding gender, language, time, or other?" at bounding box center [578, 350] width 389 height 32
click at [422, 355] on input "Does [PERSON_NAME] have preferences regarding gender, language, time, or other?" at bounding box center [418, 359] width 8 height 8
checkbox input "true"
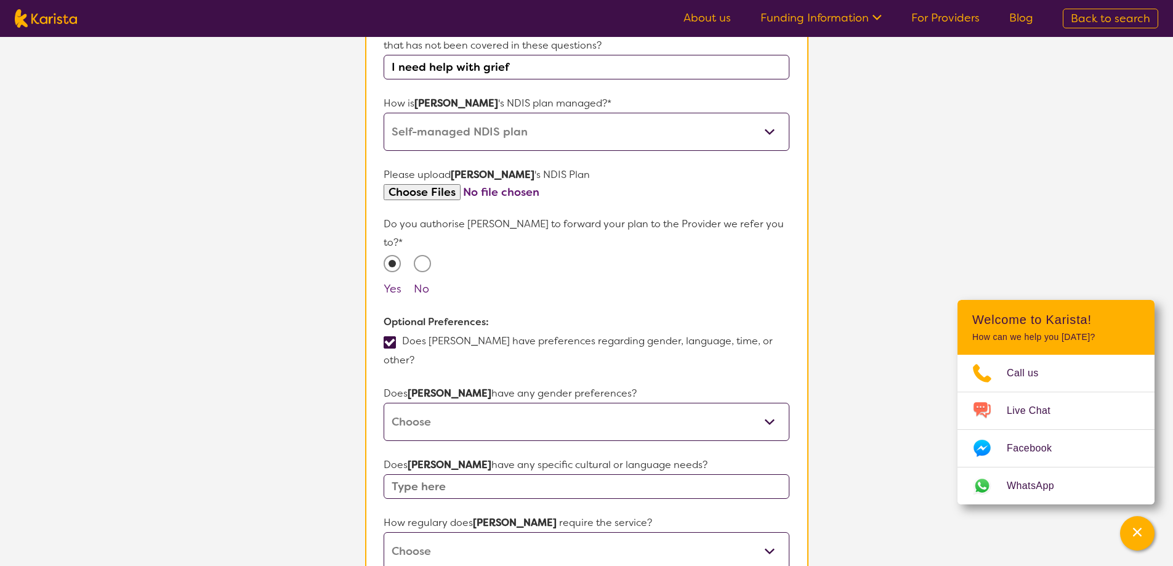
scroll to position [790, 0]
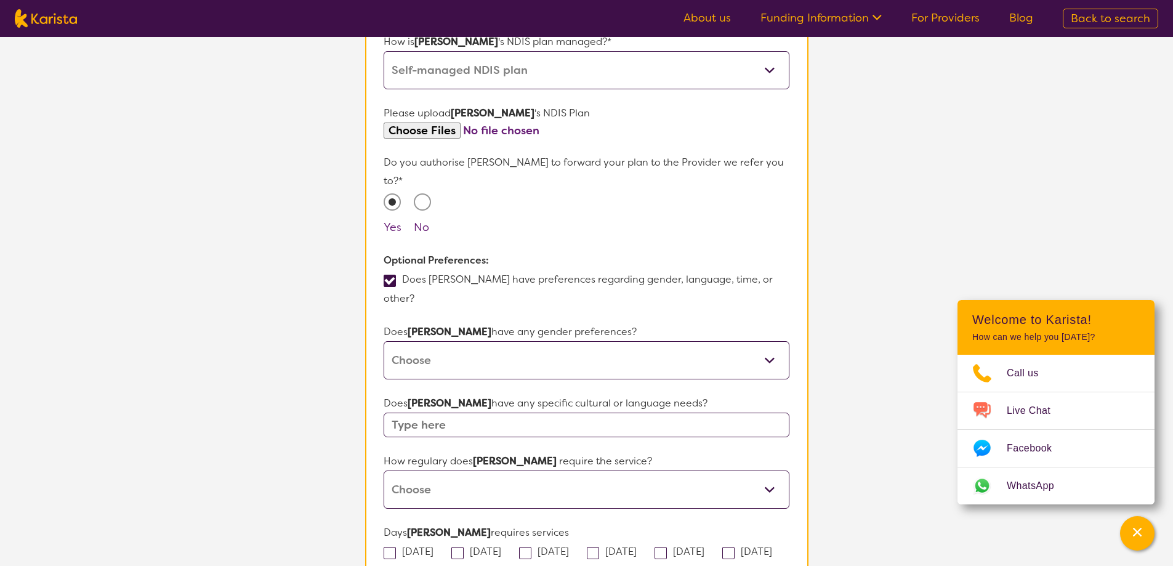
click at [541, 341] on select "[DEMOGRAPHIC_DATA] [DEMOGRAPHIC_DATA] Other No Preference" at bounding box center [586, 360] width 405 height 38
select select "[DEMOGRAPHIC_DATA]"
click at [384, 341] on select "[DEMOGRAPHIC_DATA] [DEMOGRAPHIC_DATA] Other No Preference" at bounding box center [586, 360] width 405 height 38
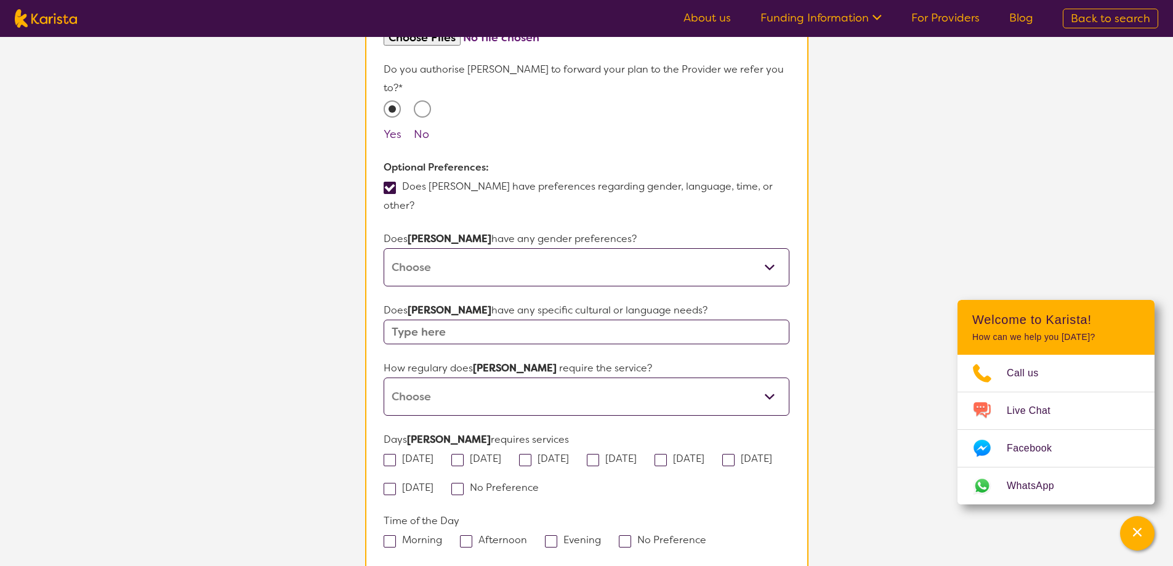
scroll to position [913, 0]
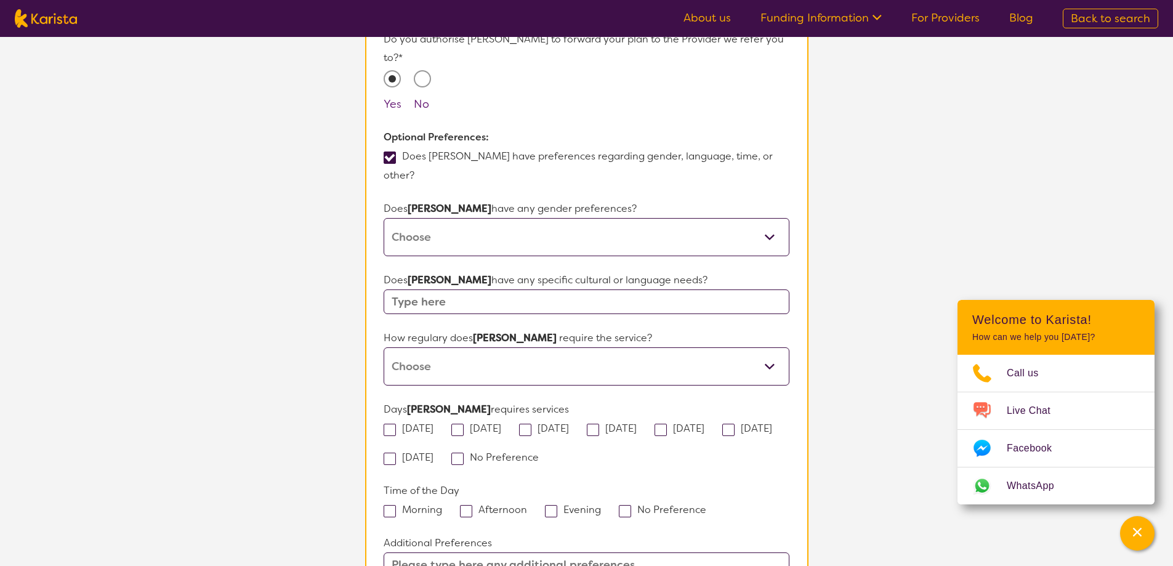
click at [492, 289] on input "text" at bounding box center [586, 301] width 405 height 25
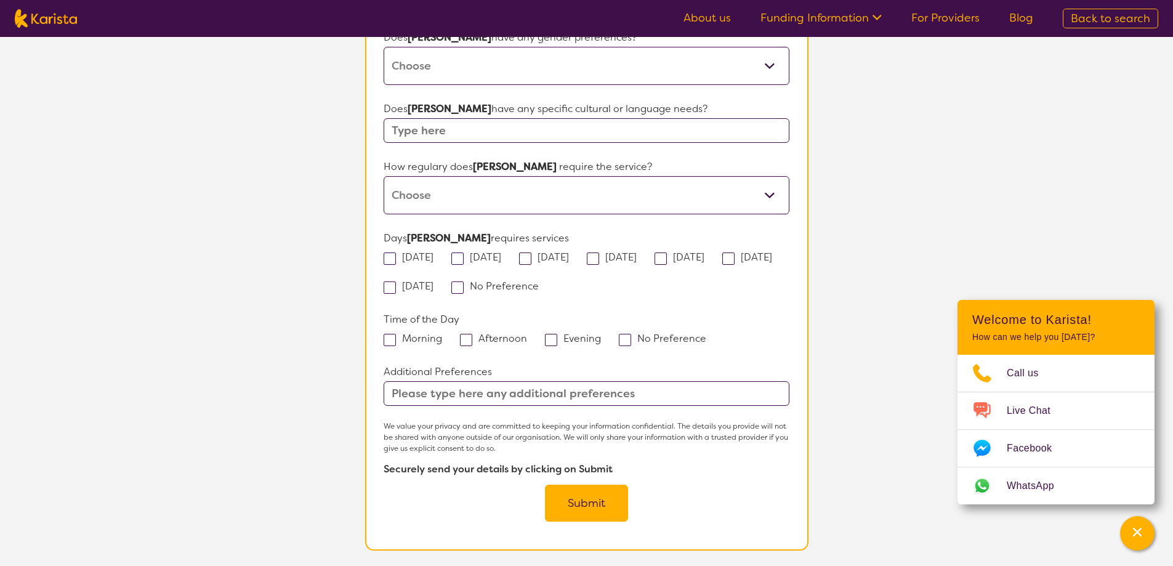
scroll to position [1098, 0]
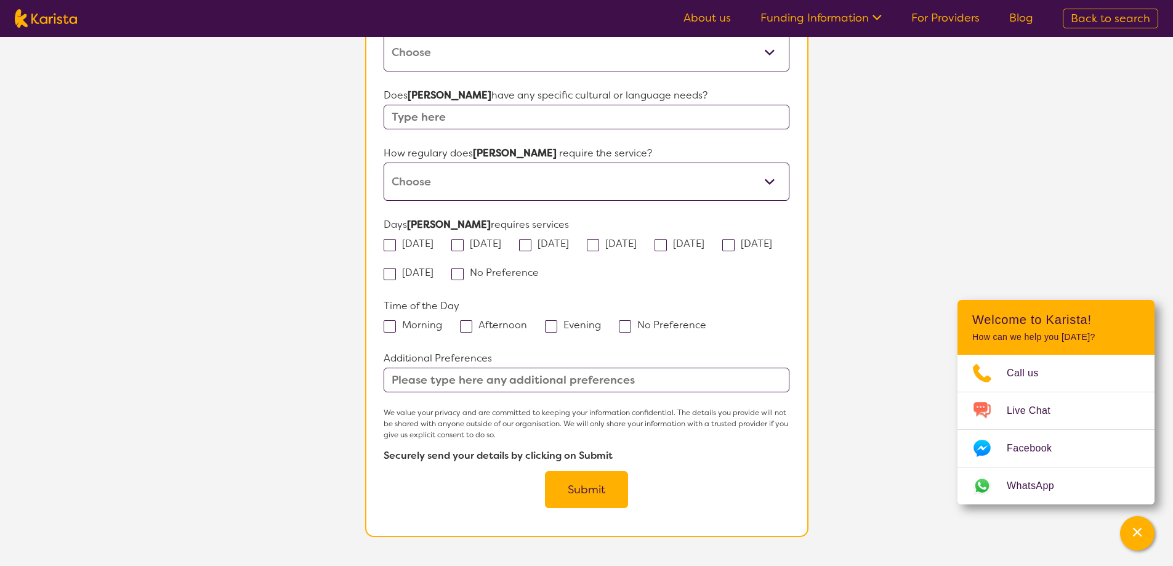
click at [564, 471] on button "Submit" at bounding box center [586, 489] width 83 height 37
